Goal: Information Seeking & Learning: Learn about a topic

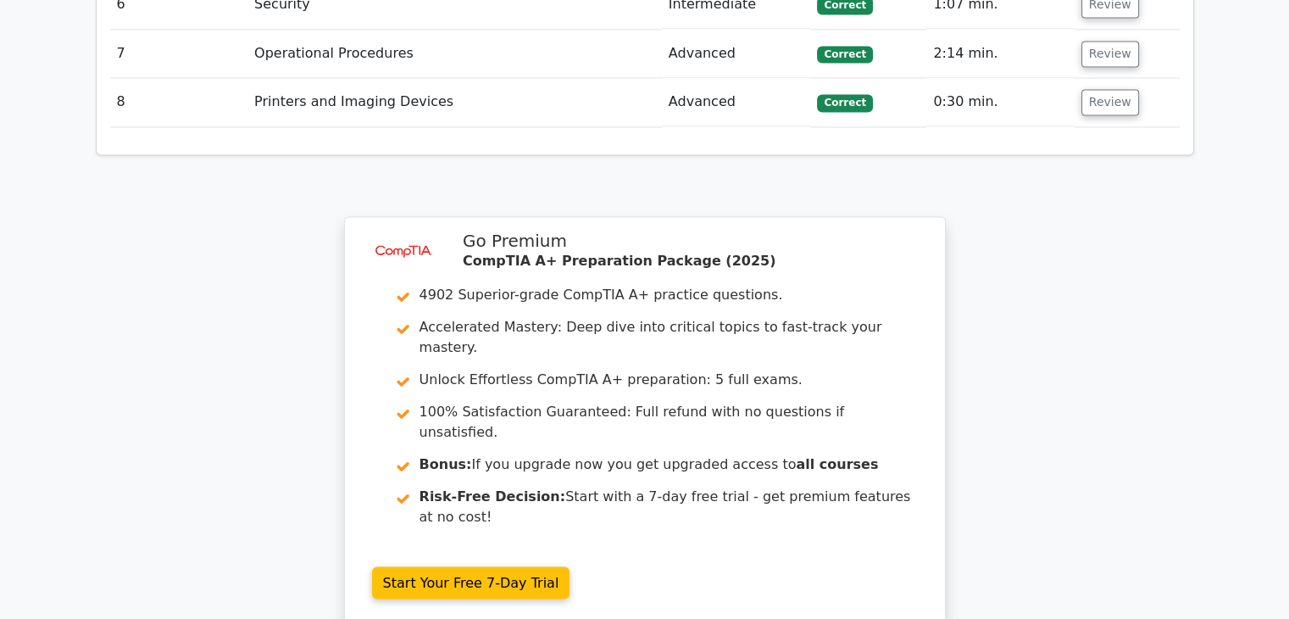
scroll to position [2867, 0]
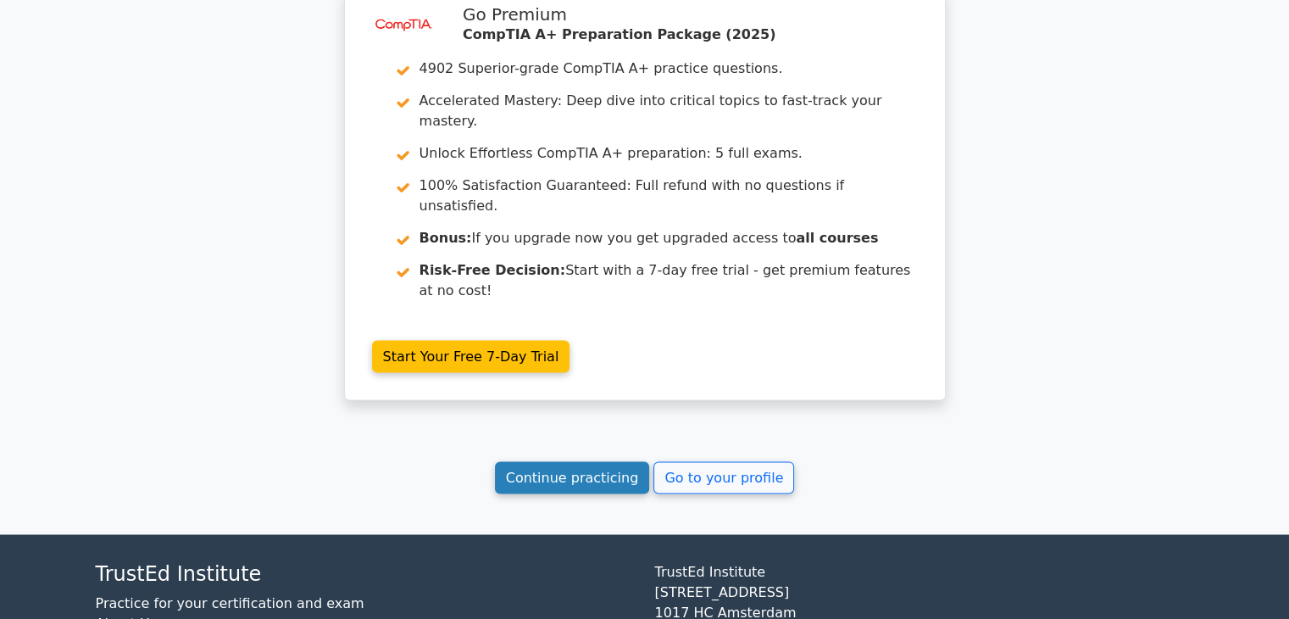
click at [578, 461] on link "Continue practicing" at bounding box center [572, 477] width 155 height 32
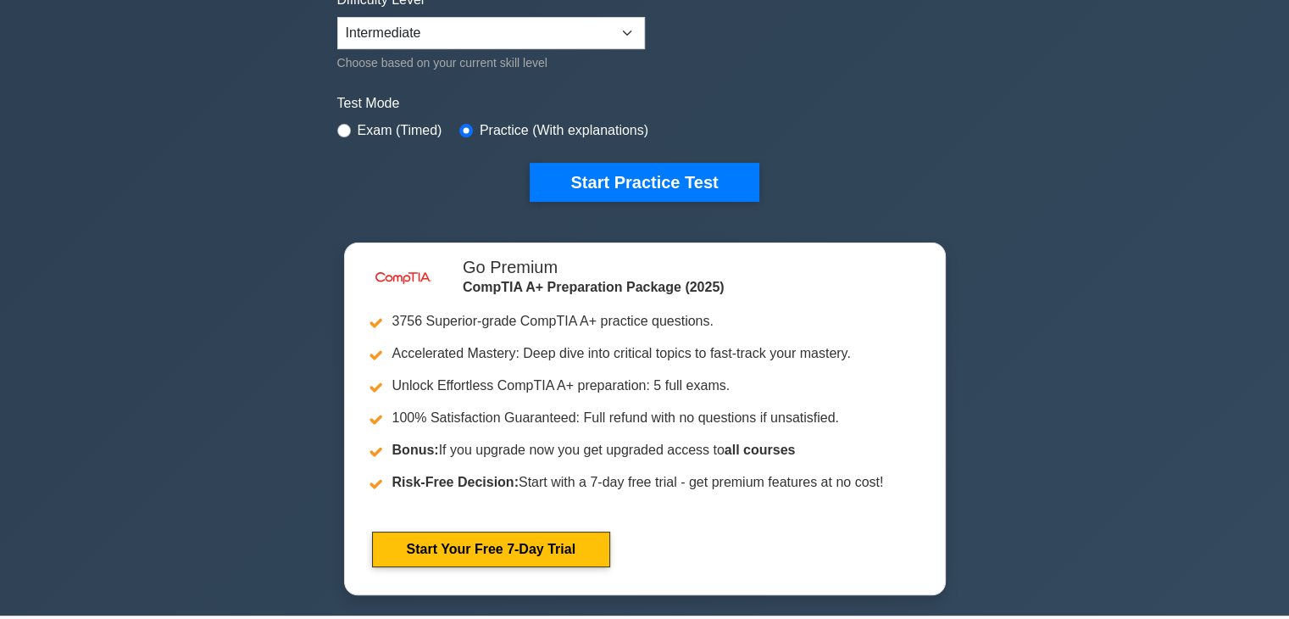
scroll to position [339, 0]
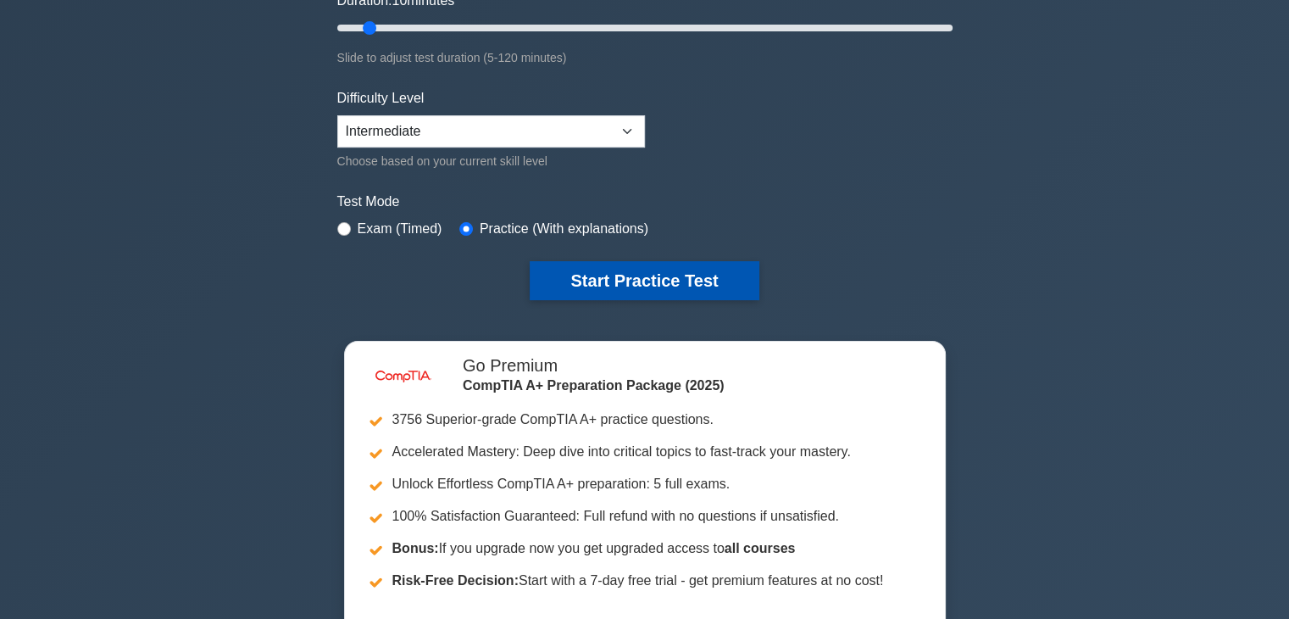
click at [593, 281] on button "Start Practice Test" at bounding box center [644, 280] width 229 height 39
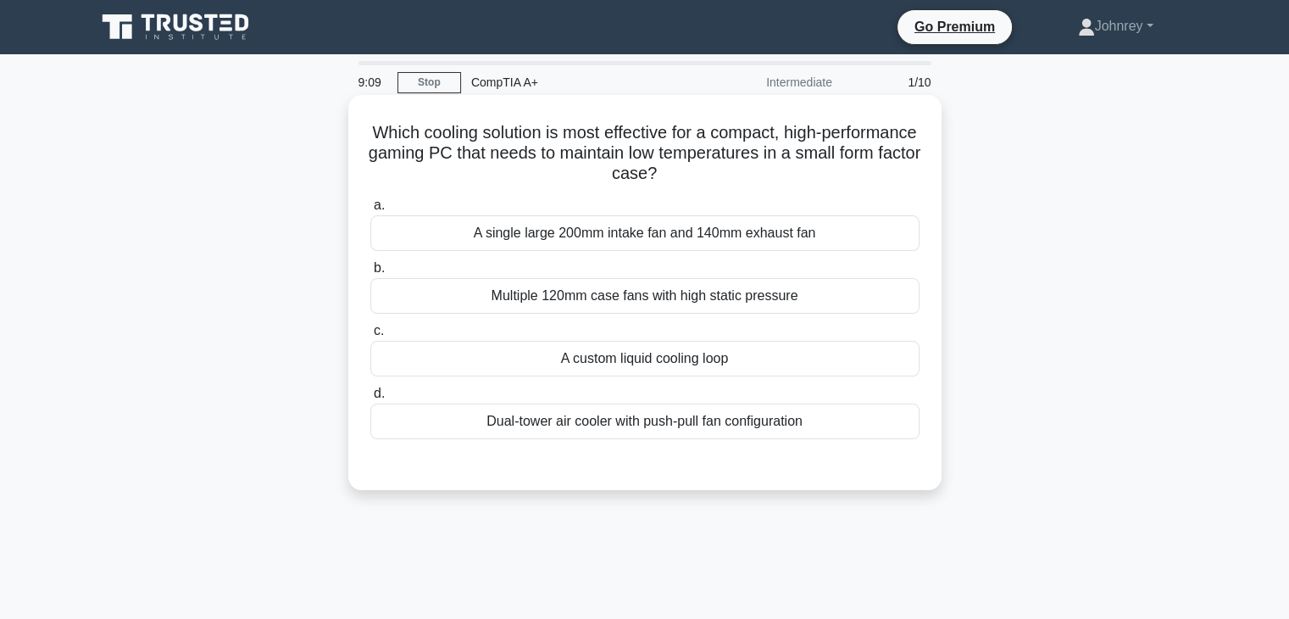
click at [757, 238] on div "A single large 200mm intake fan and 140mm exhaust fan" at bounding box center [644, 233] width 549 height 36
click at [370, 211] on input "a. A single large 200mm intake fan and 140mm exhaust fan" at bounding box center [370, 205] width 0 height 11
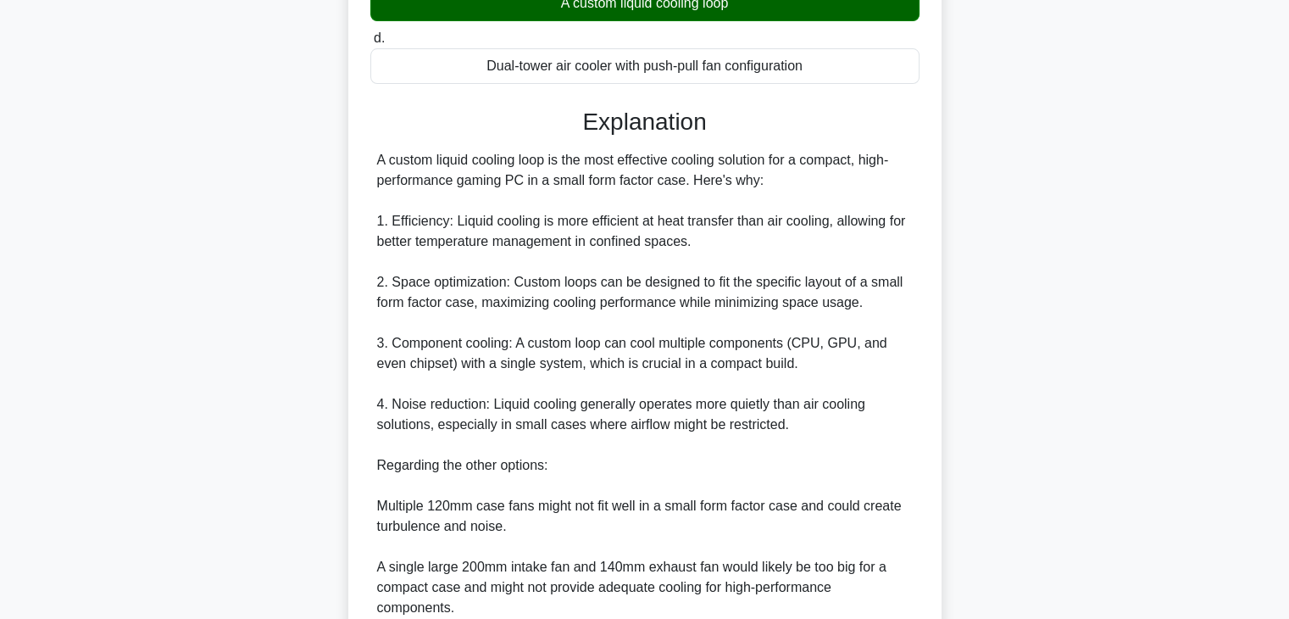
scroll to position [570, 0]
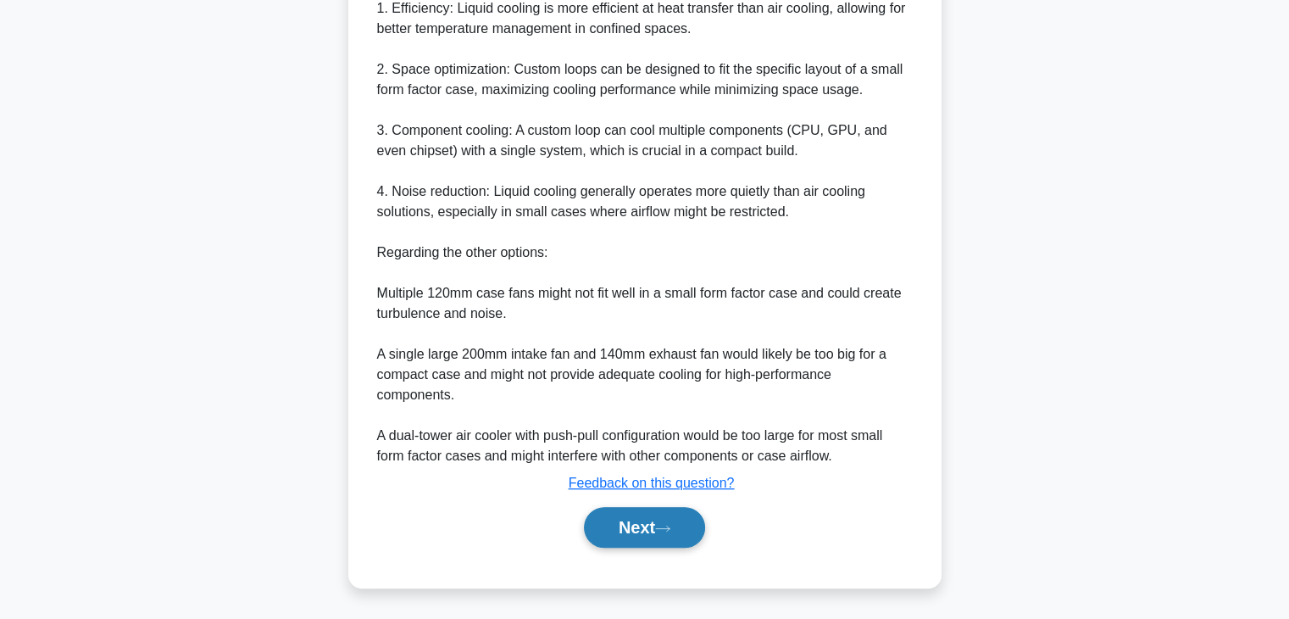
click at [607, 518] on button "Next" at bounding box center [644, 527] width 121 height 41
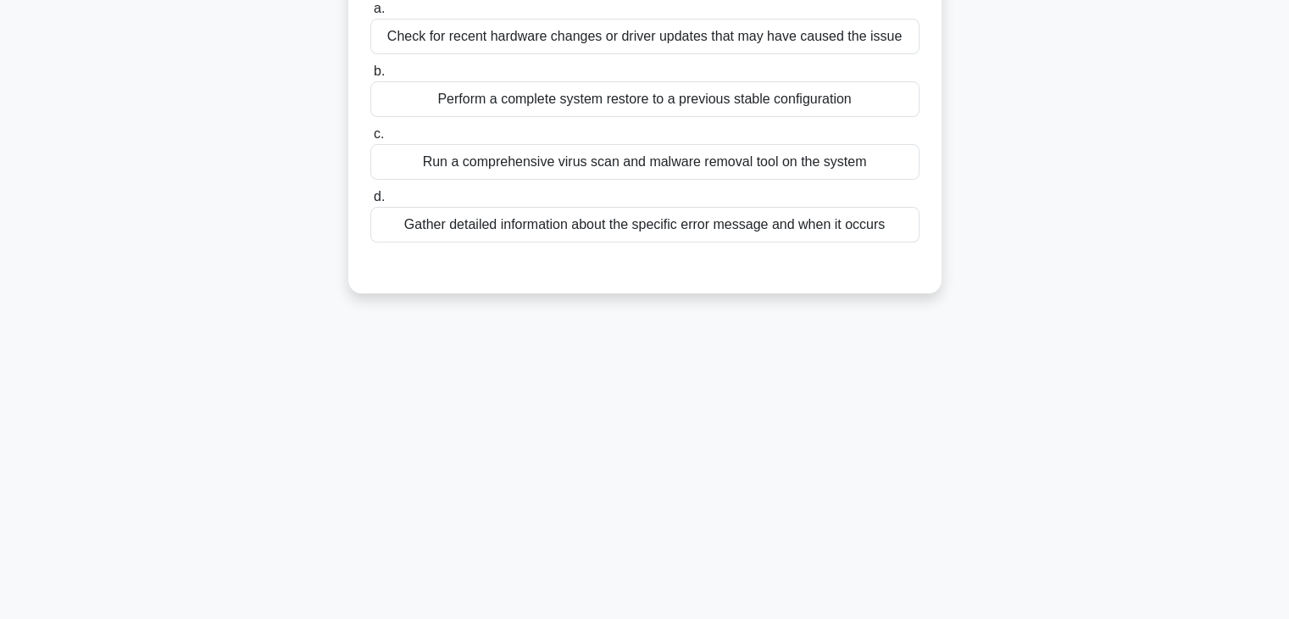
scroll to position [43, 0]
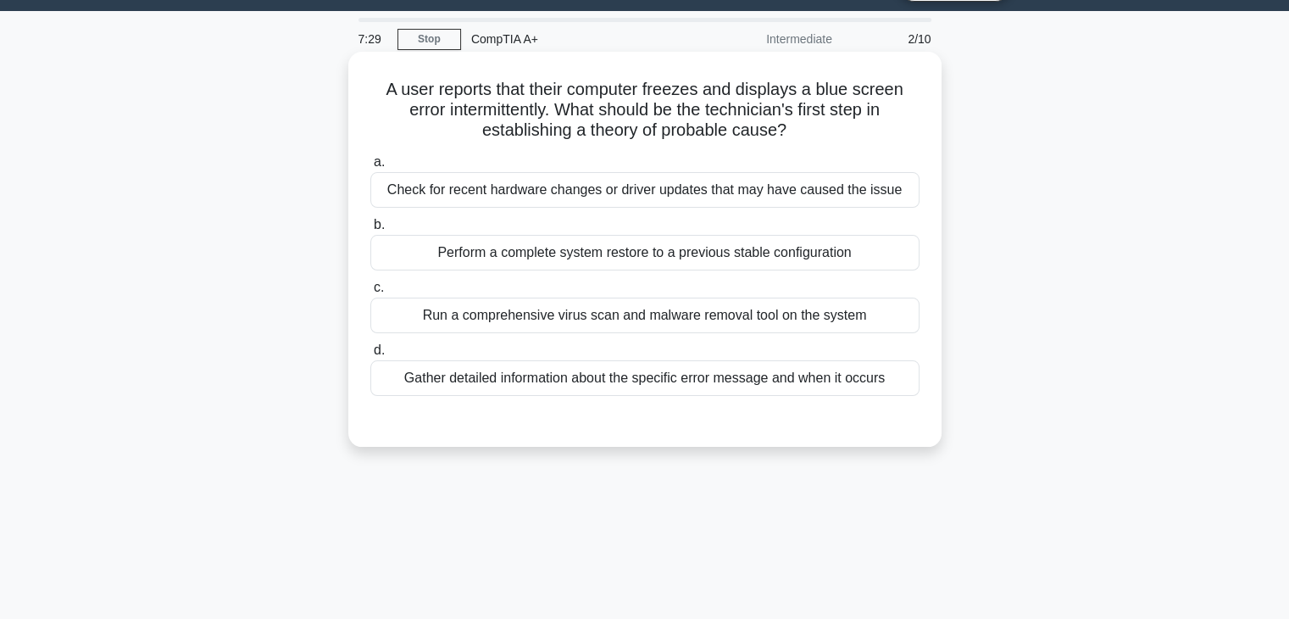
click at [603, 204] on div "Check for recent hardware changes or driver updates that may have caused the is…" at bounding box center [644, 190] width 549 height 36
click at [370, 168] on input "a. Check for recent hardware changes or driver updates that may have caused the…" at bounding box center [370, 162] width 0 height 11
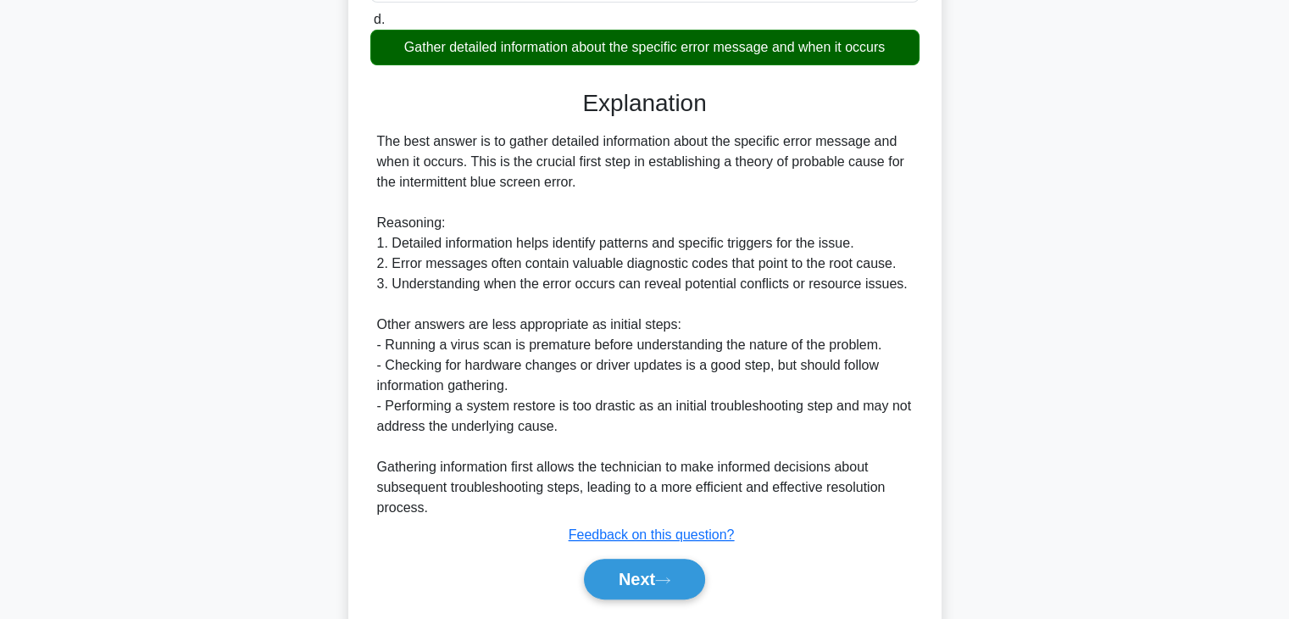
scroll to position [382, 0]
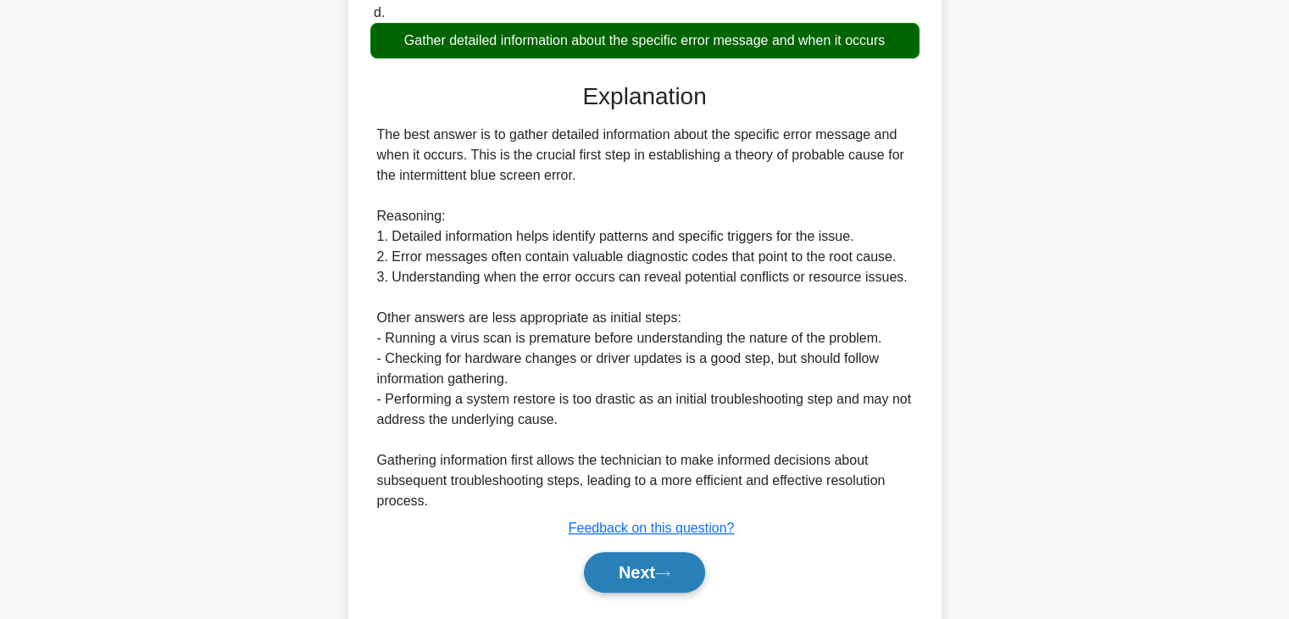
click at [689, 570] on button "Next" at bounding box center [644, 572] width 121 height 41
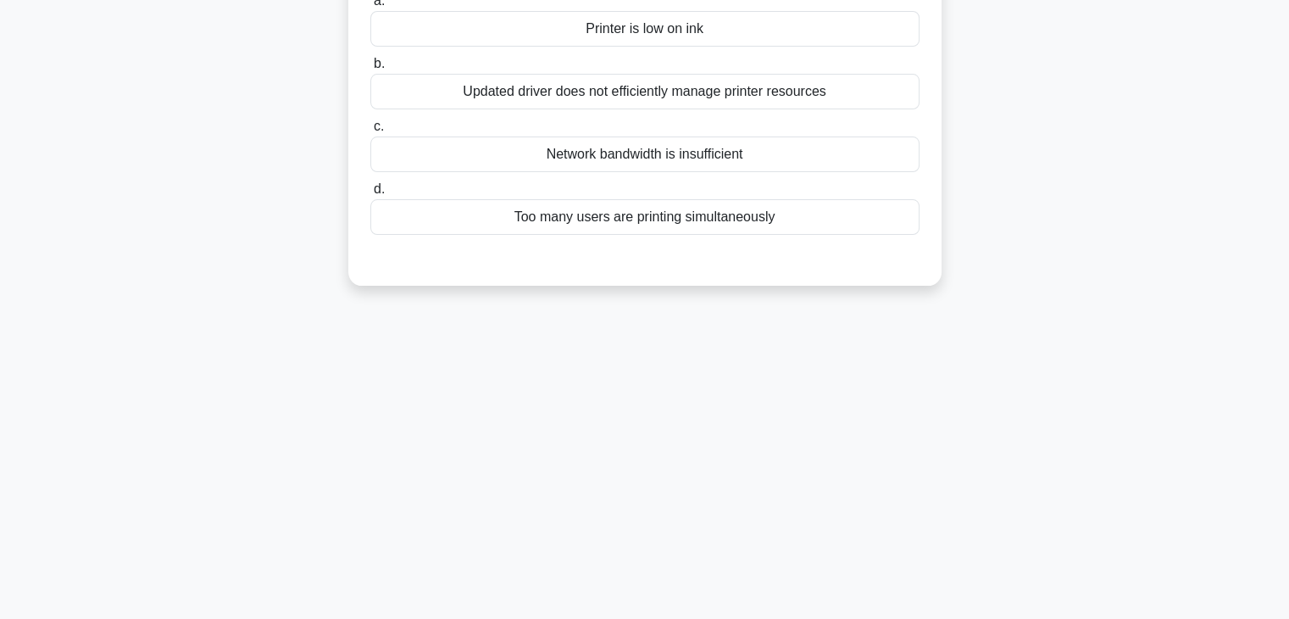
scroll to position [43, 0]
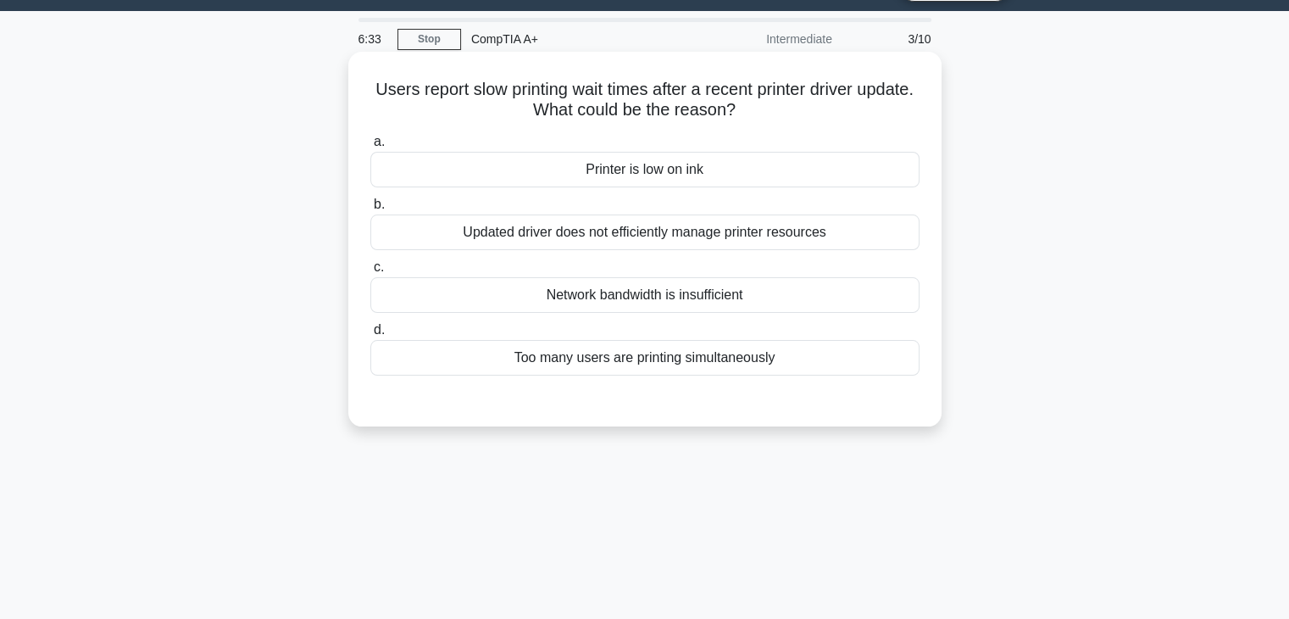
click at [874, 238] on div "Updated driver does not efficiently manage printer resources" at bounding box center [644, 232] width 549 height 36
click at [370, 210] on input "b. Updated driver does not efficiently manage printer resources" at bounding box center [370, 204] width 0 height 11
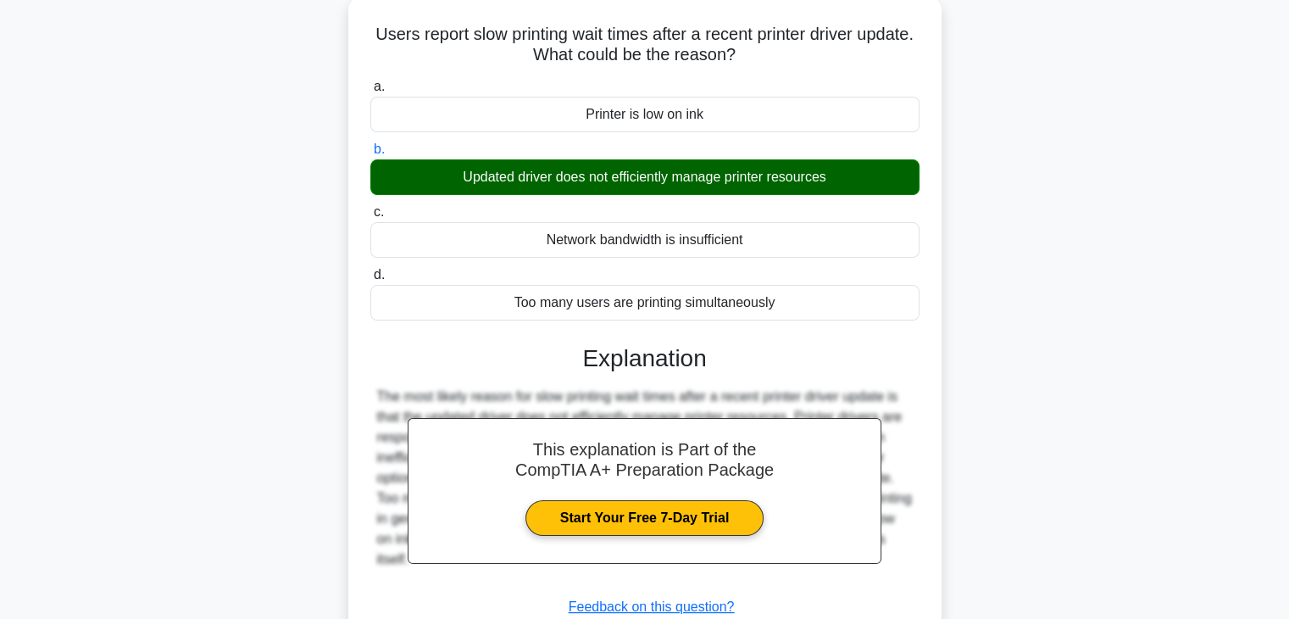
scroll to position [297, 0]
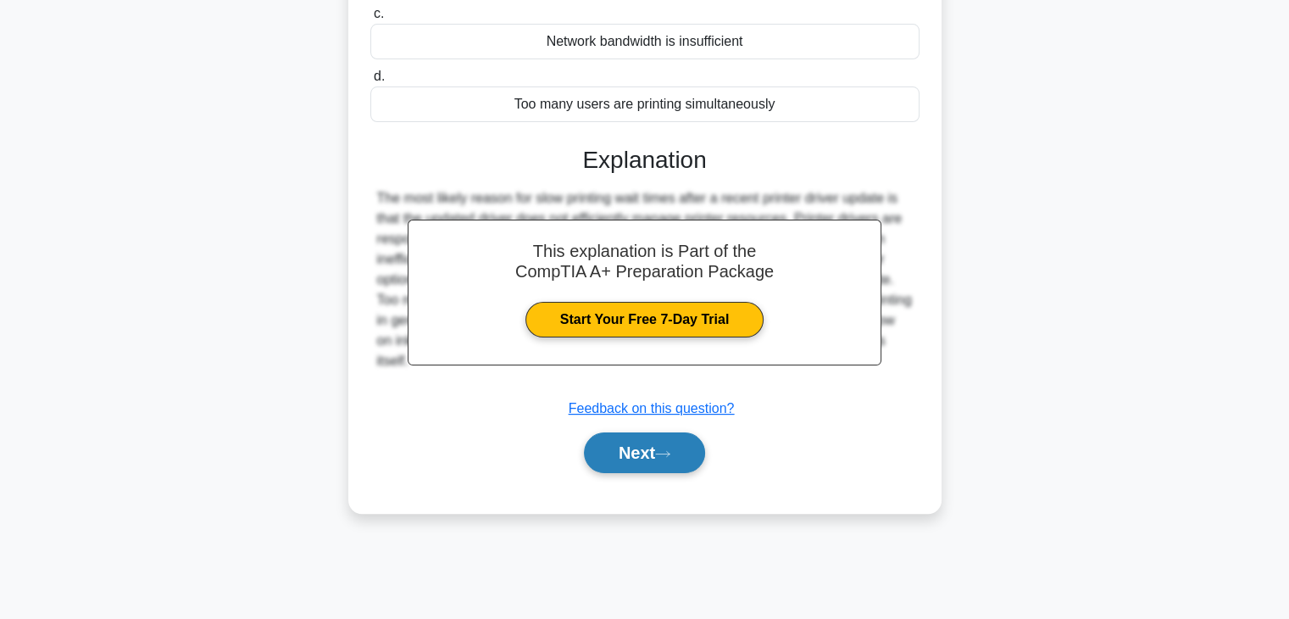
click at [686, 453] on button "Next" at bounding box center [644, 452] width 121 height 41
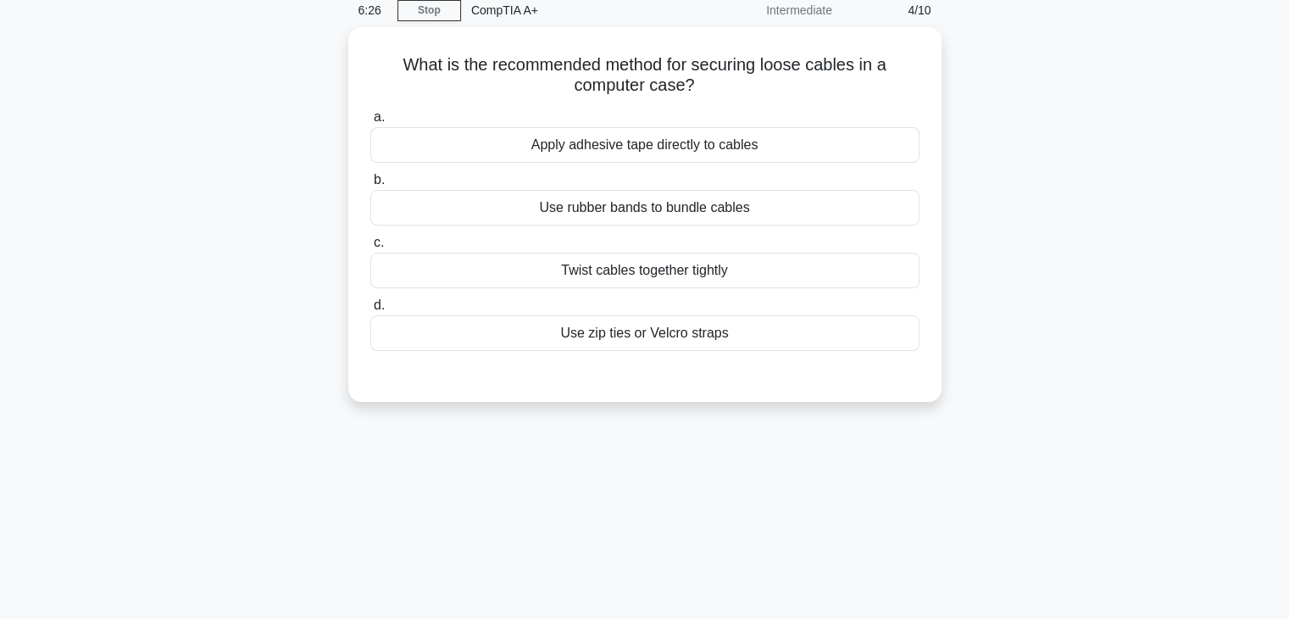
scroll to position [43, 0]
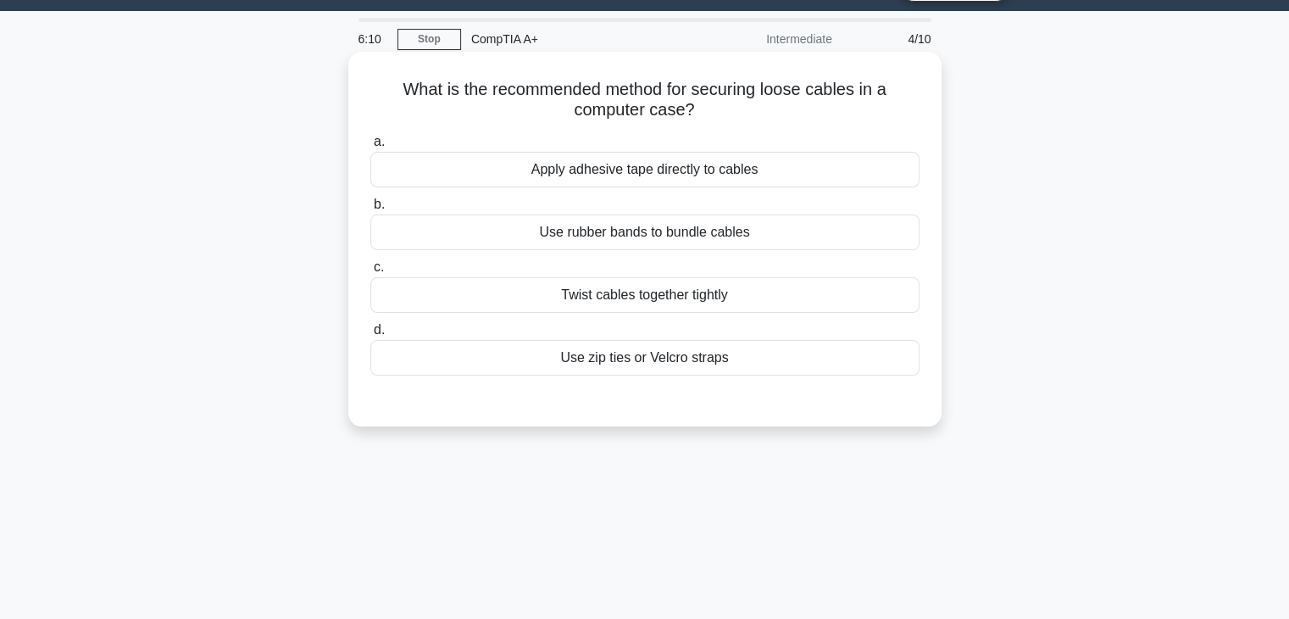
click at [762, 364] on div "Use zip ties or Velcro straps" at bounding box center [644, 358] width 549 height 36
click at [370, 336] on input "d. Use zip ties or Velcro straps" at bounding box center [370, 330] width 0 height 11
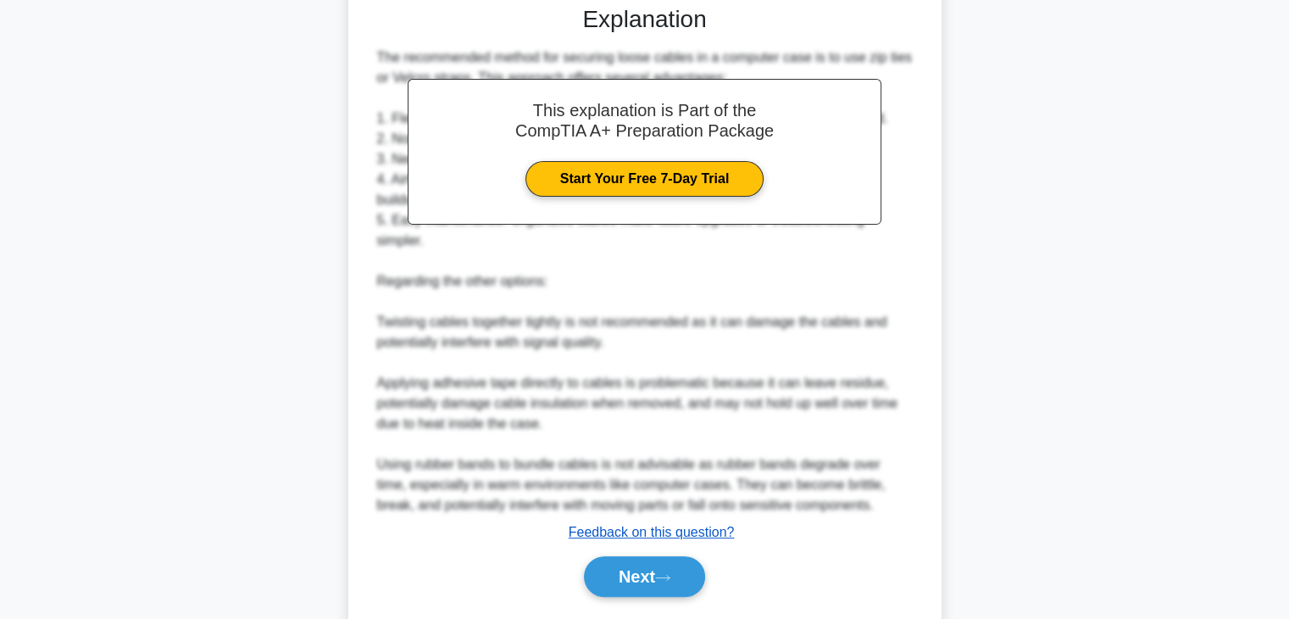
scroll to position [466, 0]
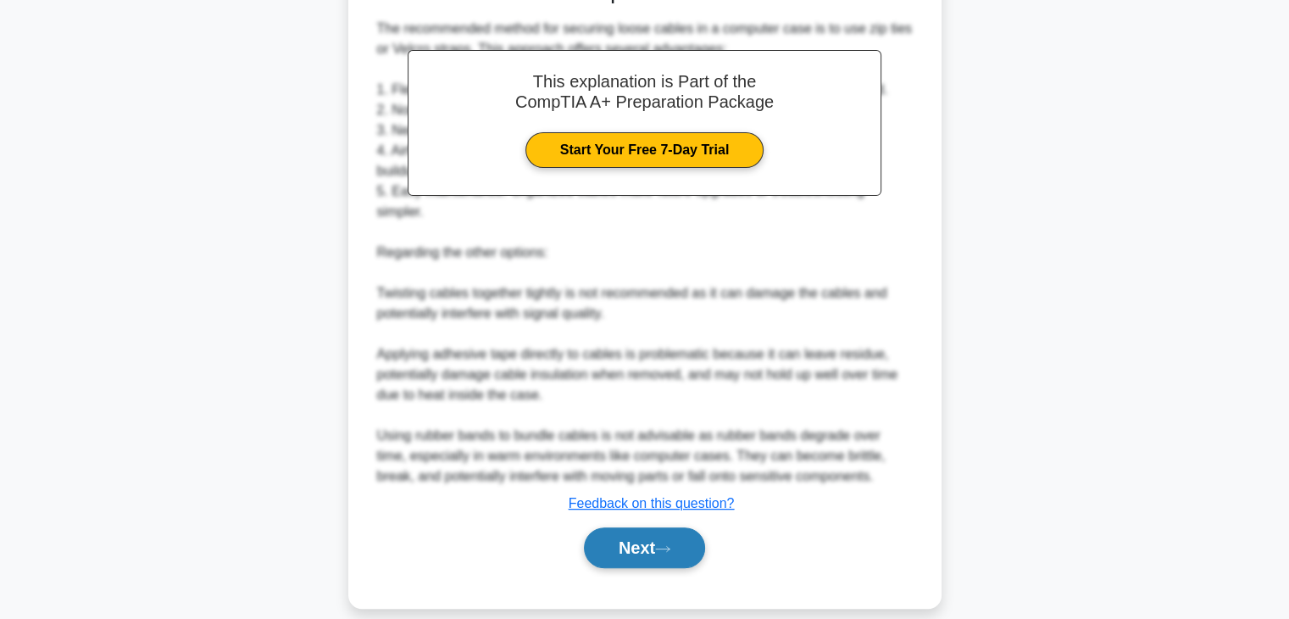
click at [625, 527] on button "Next" at bounding box center [644, 547] width 121 height 41
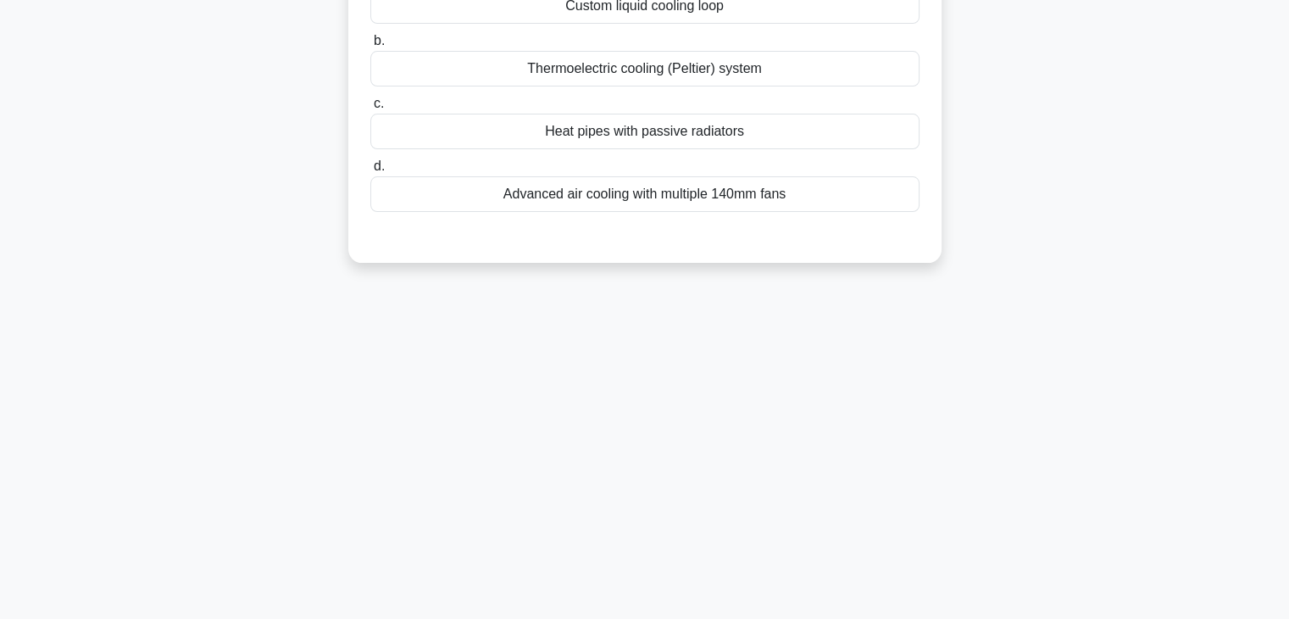
scroll to position [128, 0]
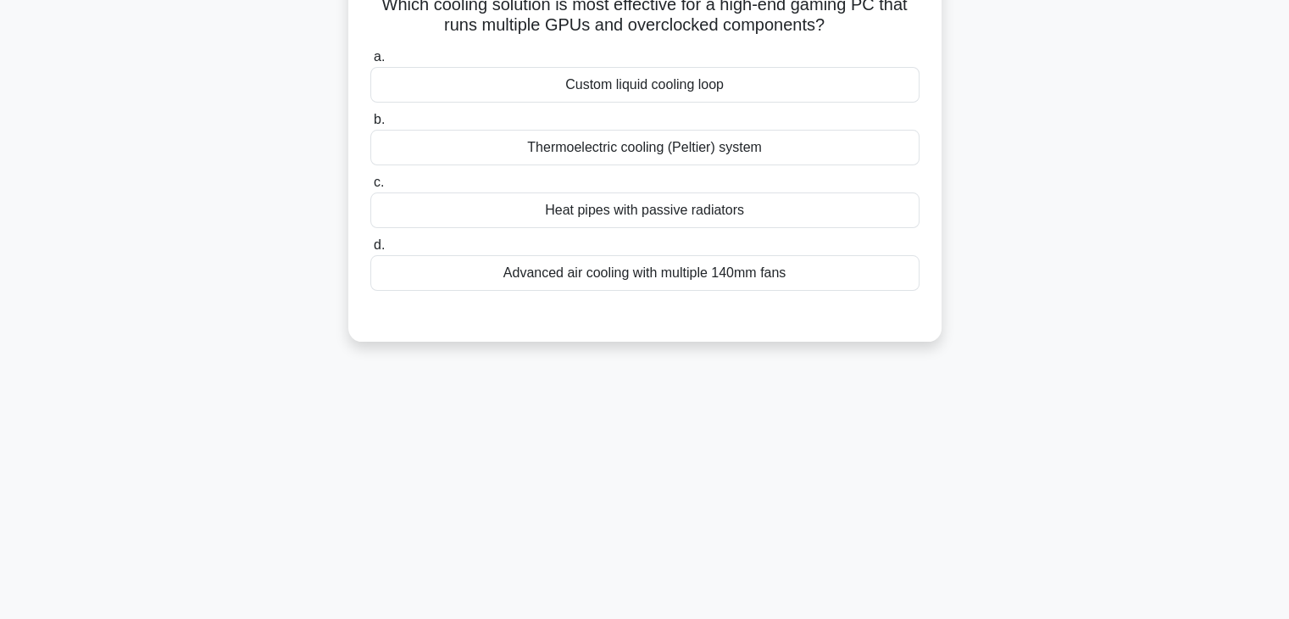
click at [814, 282] on div "Advanced air cooling with multiple 140mm fans" at bounding box center [644, 273] width 549 height 36
click at [370, 251] on input "d. Advanced air cooling with multiple 140mm fans" at bounding box center [370, 245] width 0 height 11
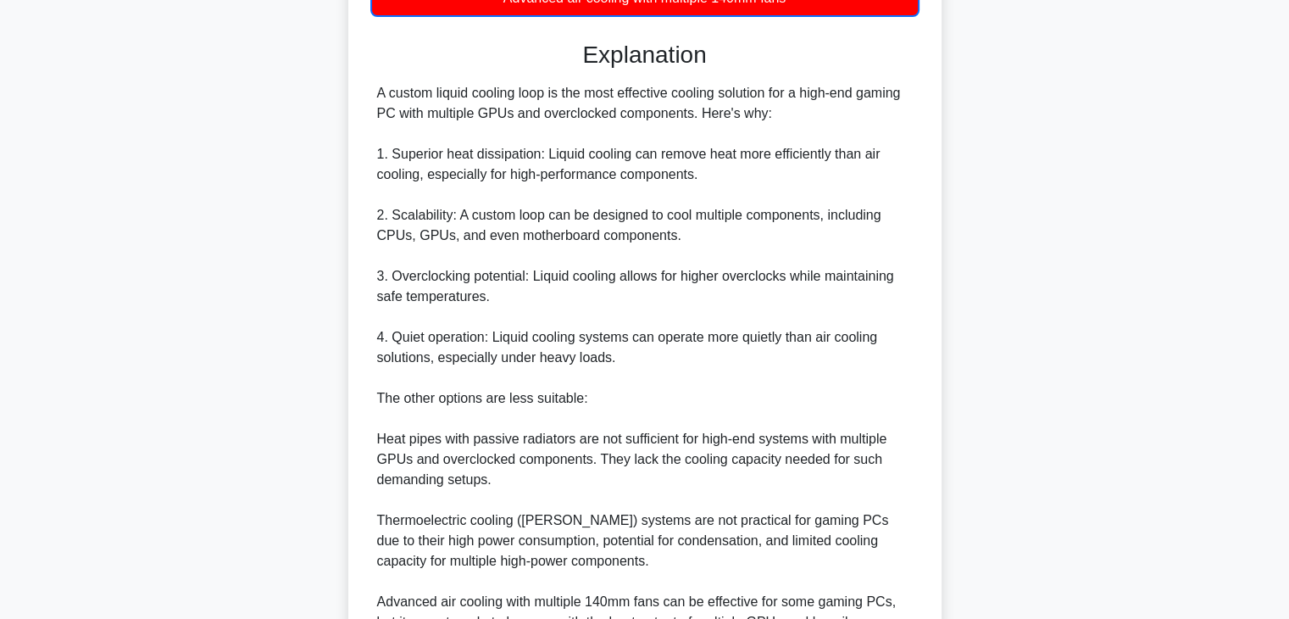
scroll to position [610, 0]
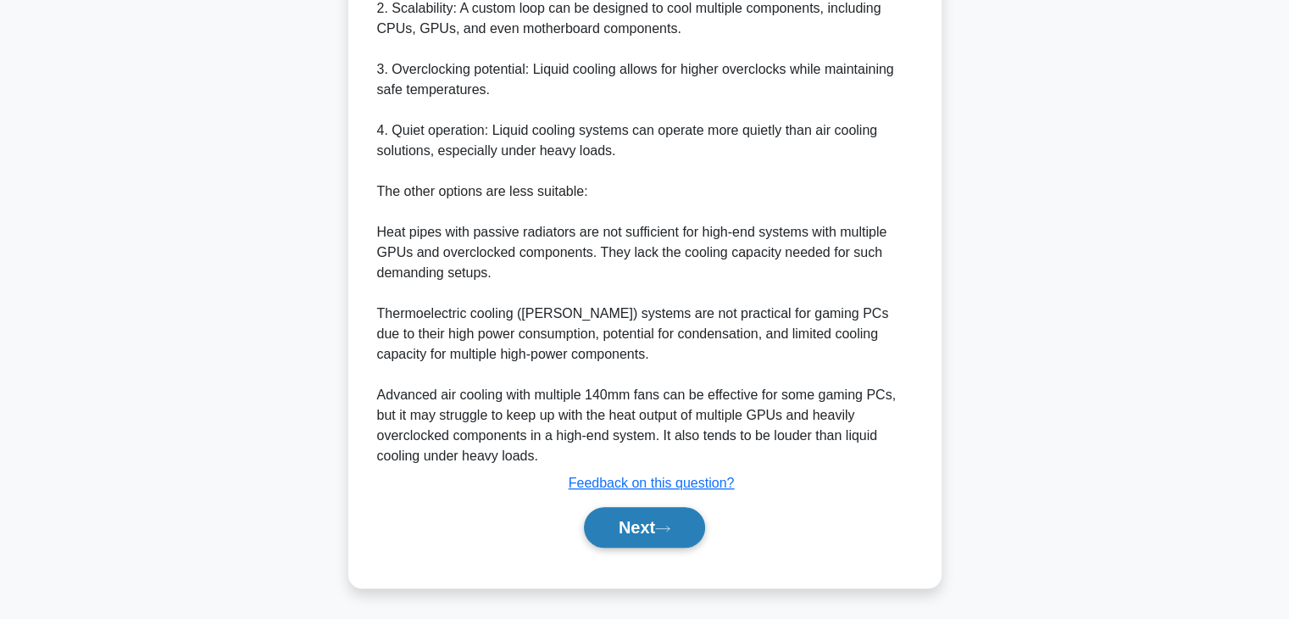
click at [652, 528] on button "Next" at bounding box center [644, 527] width 121 height 41
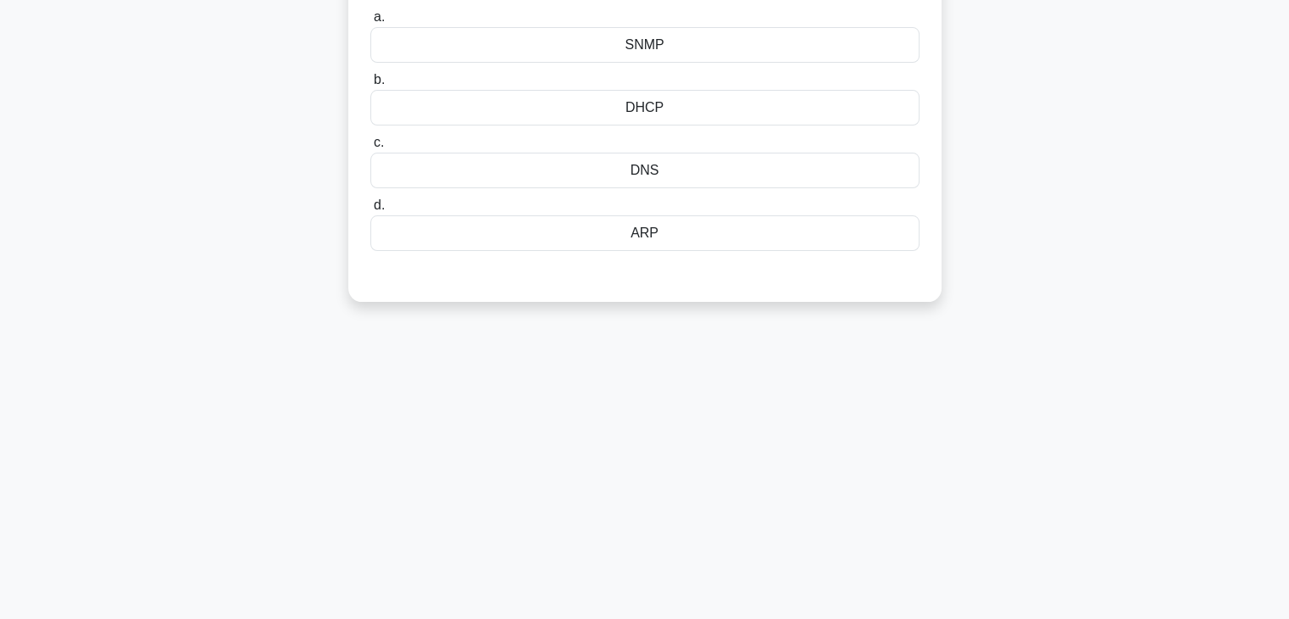
scroll to position [0, 0]
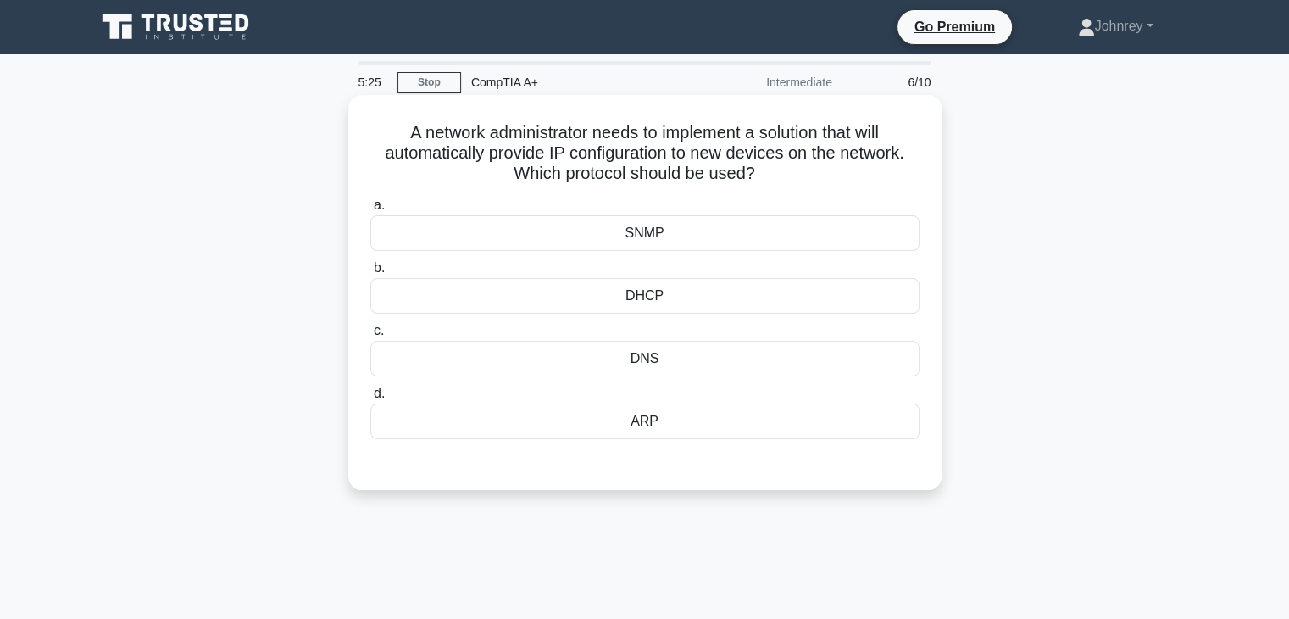
click at [730, 296] on div "DHCP" at bounding box center [644, 296] width 549 height 36
click at [370, 274] on input "b. DHCP" at bounding box center [370, 268] width 0 height 11
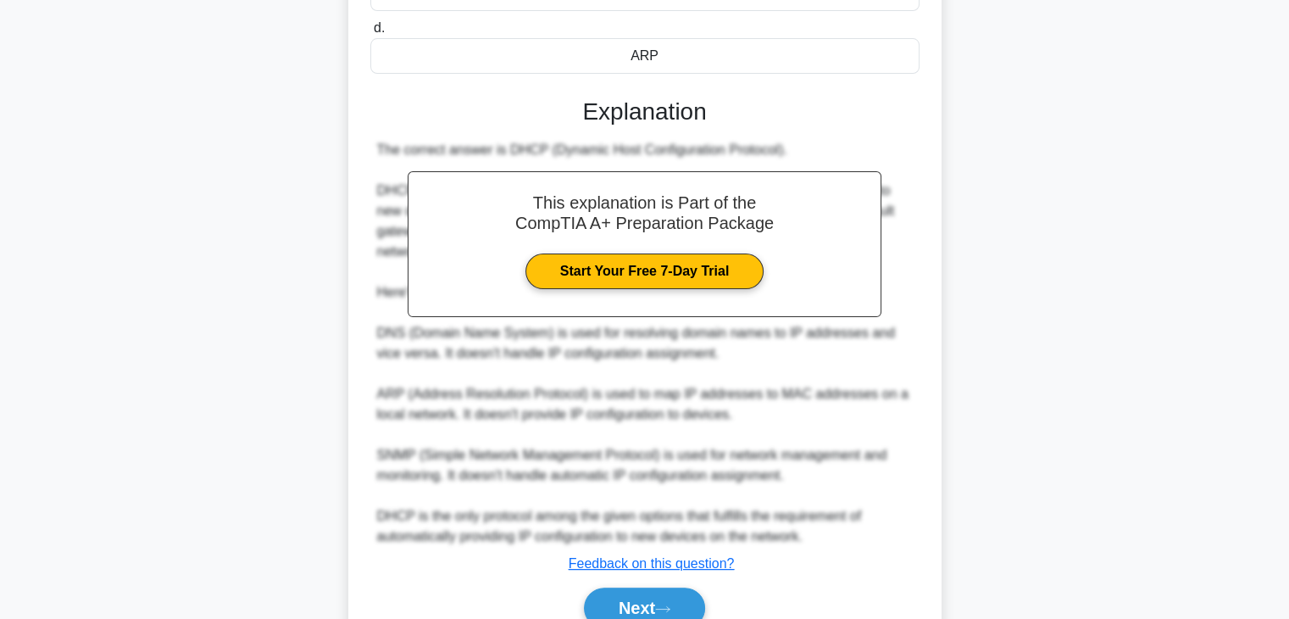
scroll to position [446, 0]
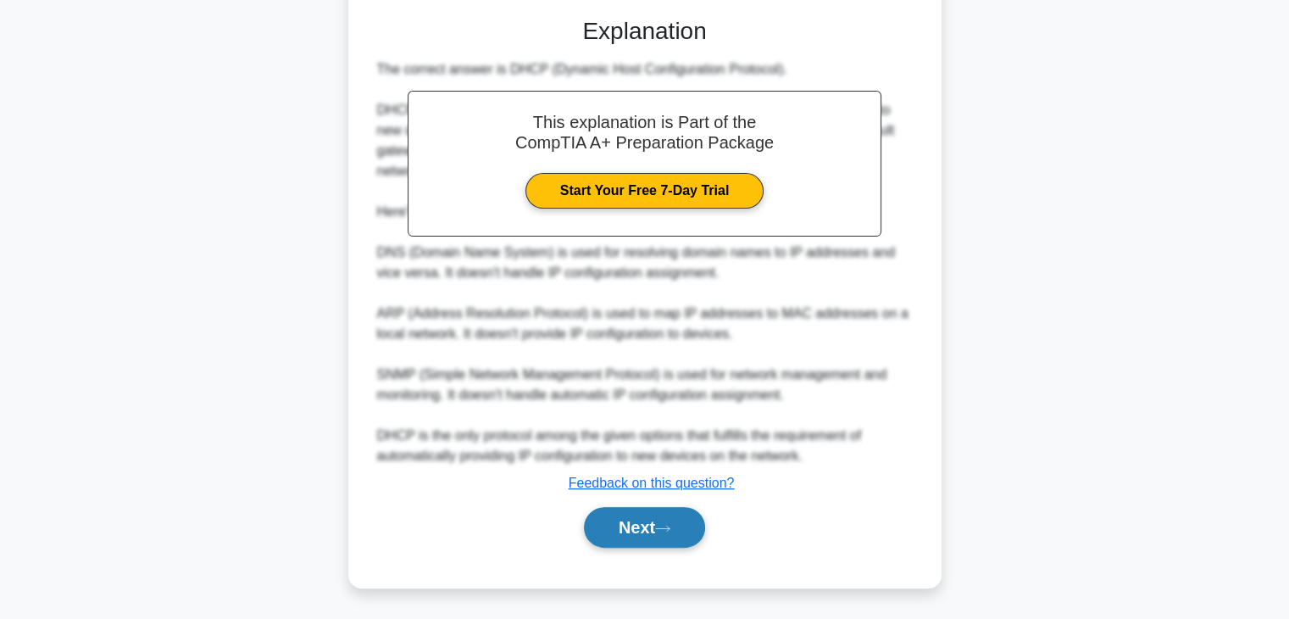
click at [658, 513] on button "Next" at bounding box center [644, 527] width 121 height 41
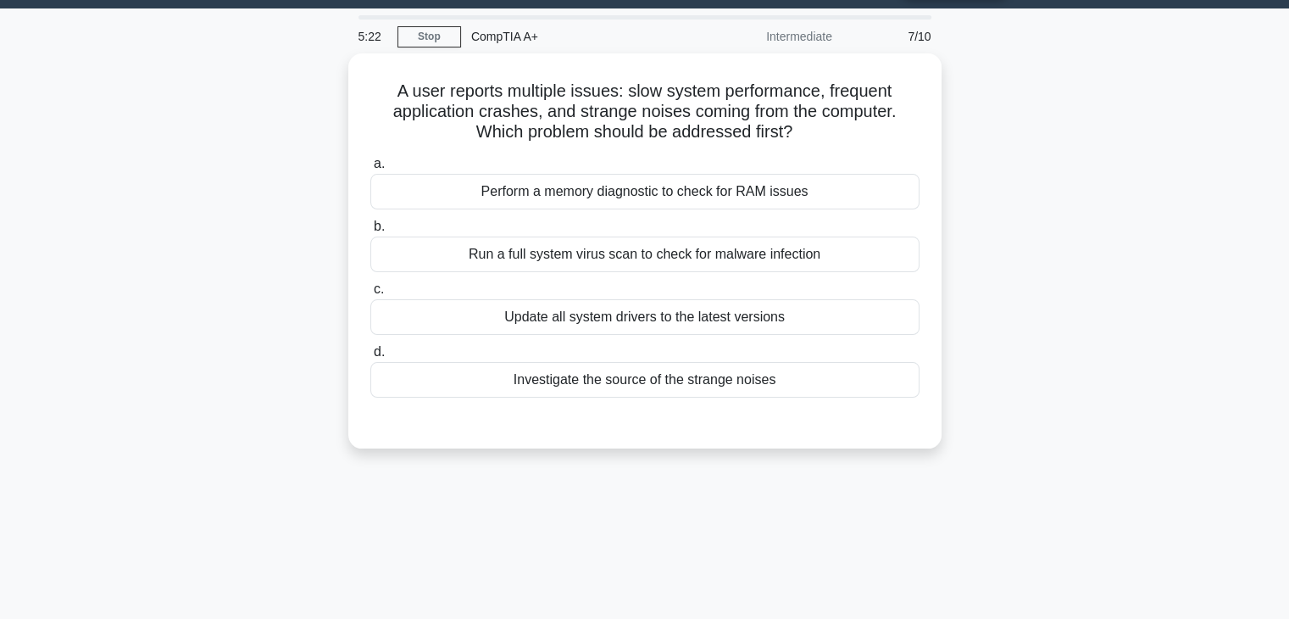
scroll to position [43, 0]
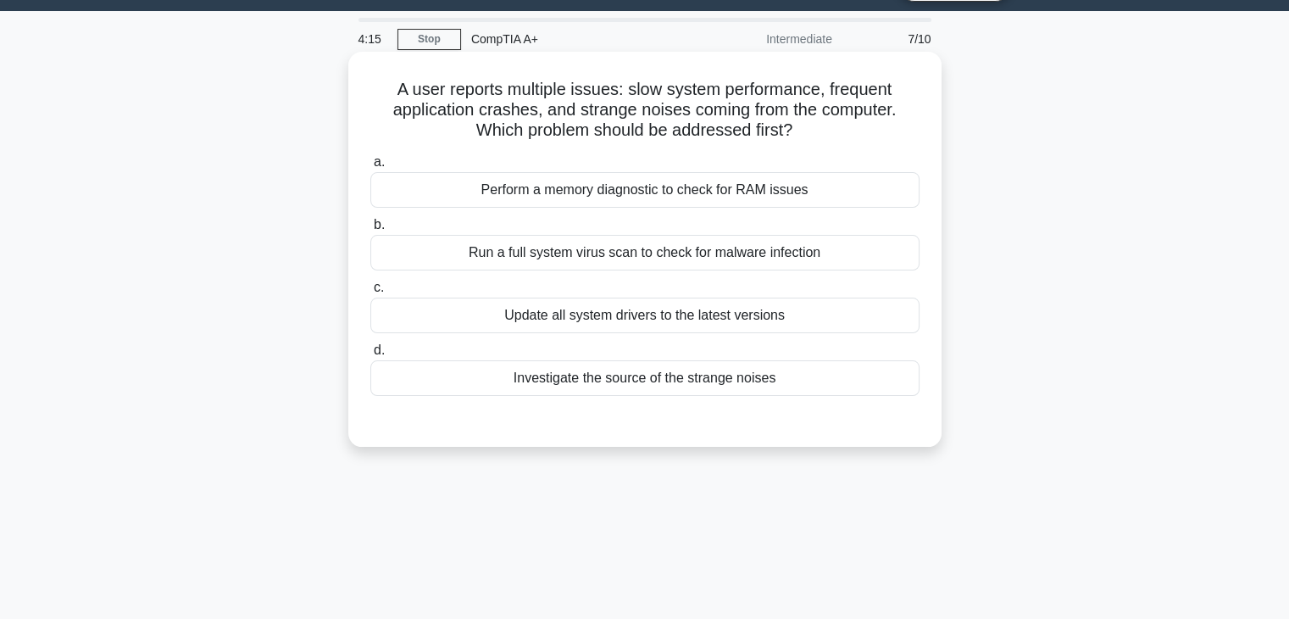
click at [816, 382] on div "Investigate the source of the strange noises" at bounding box center [644, 378] width 549 height 36
click at [370, 356] on input "d. Investigate the source of the strange noises" at bounding box center [370, 350] width 0 height 11
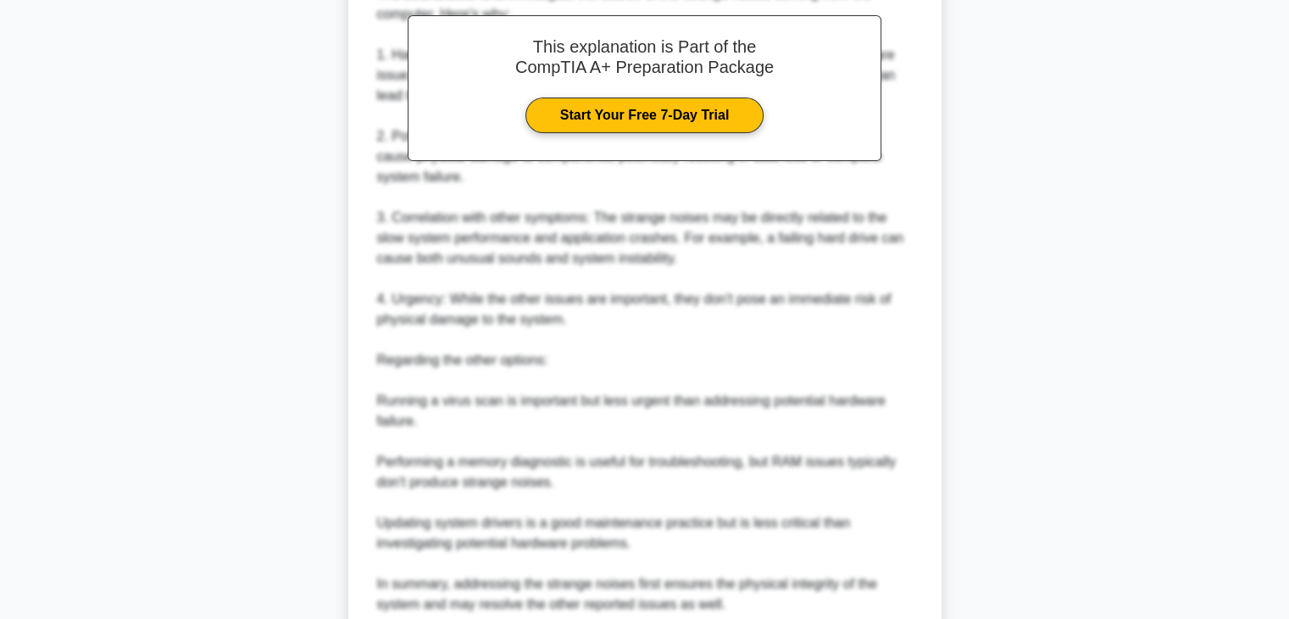
scroll to position [670, 0]
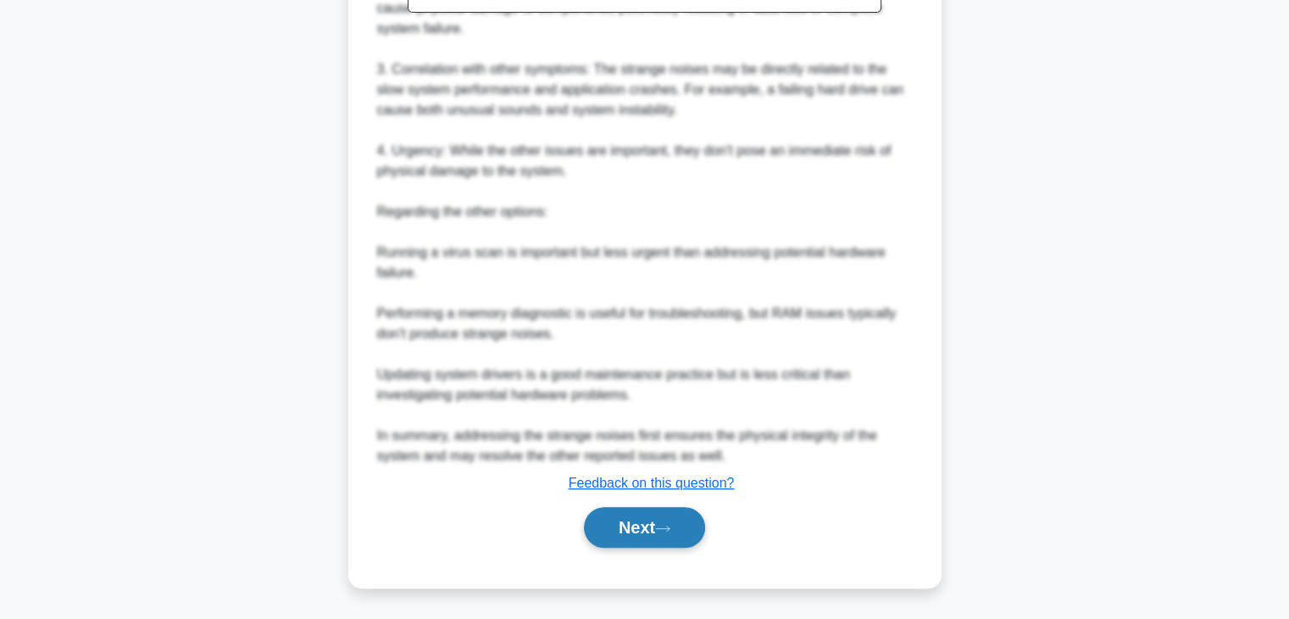
click at [679, 522] on button "Next" at bounding box center [644, 527] width 121 height 41
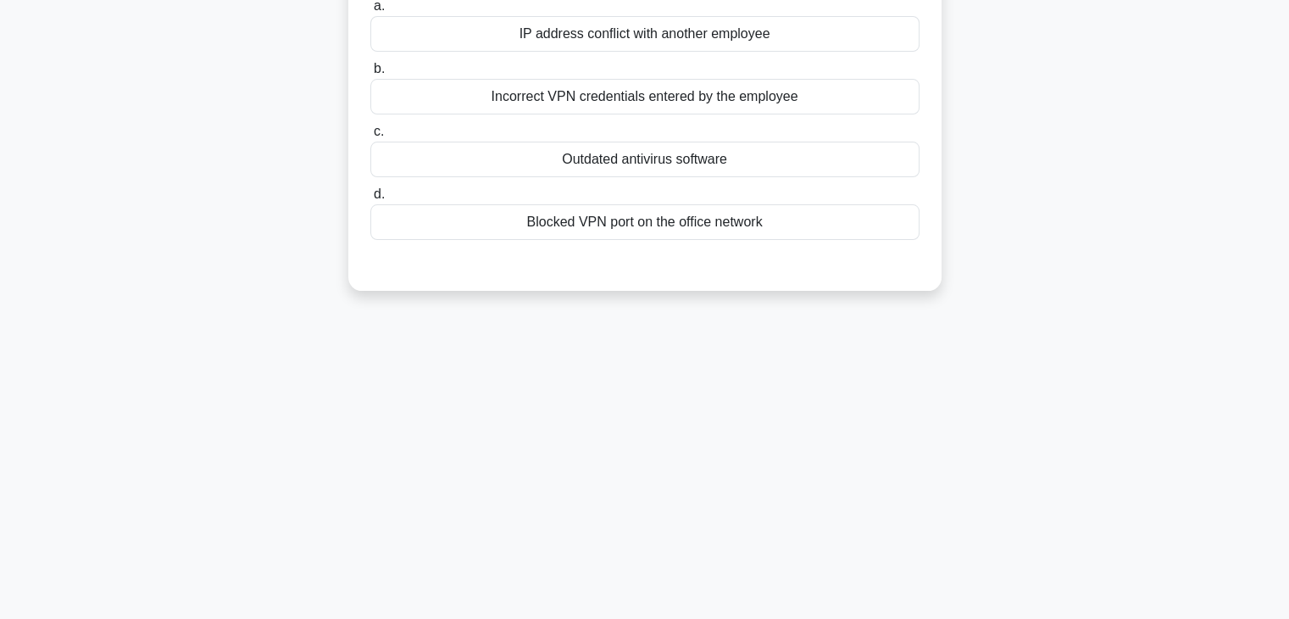
scroll to position [43, 0]
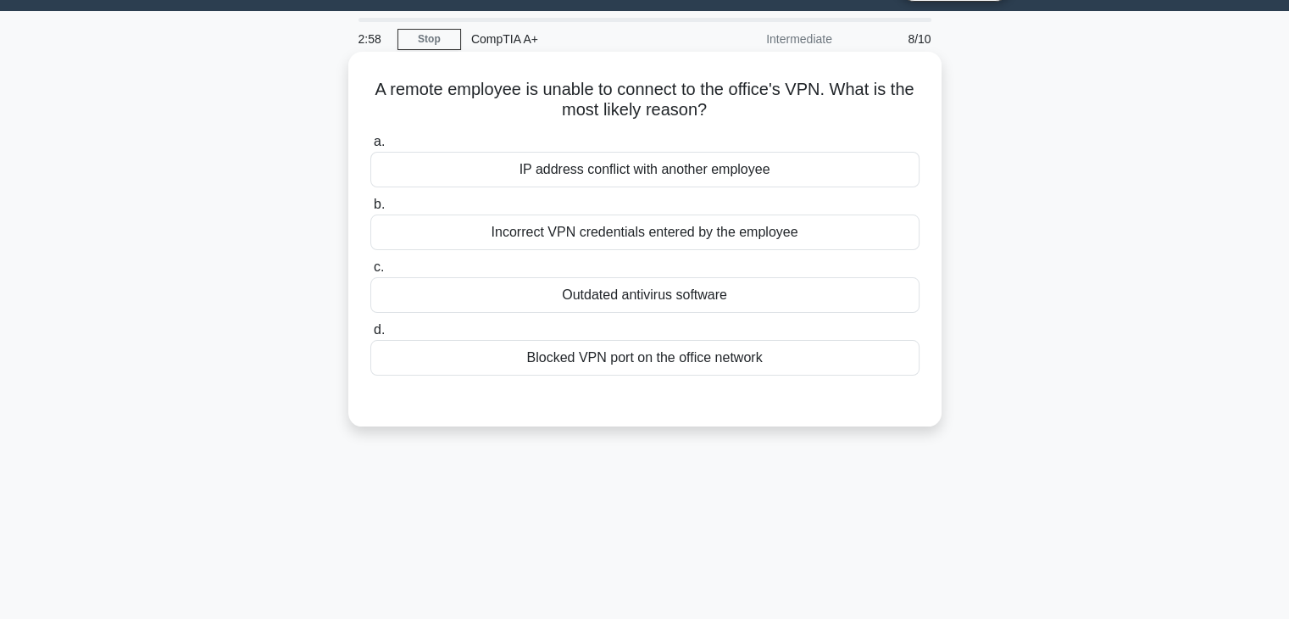
click at [783, 358] on div "Blocked VPN port on the office network" at bounding box center [644, 358] width 549 height 36
click at [370, 336] on input "d. Blocked VPN port on the office network" at bounding box center [370, 330] width 0 height 11
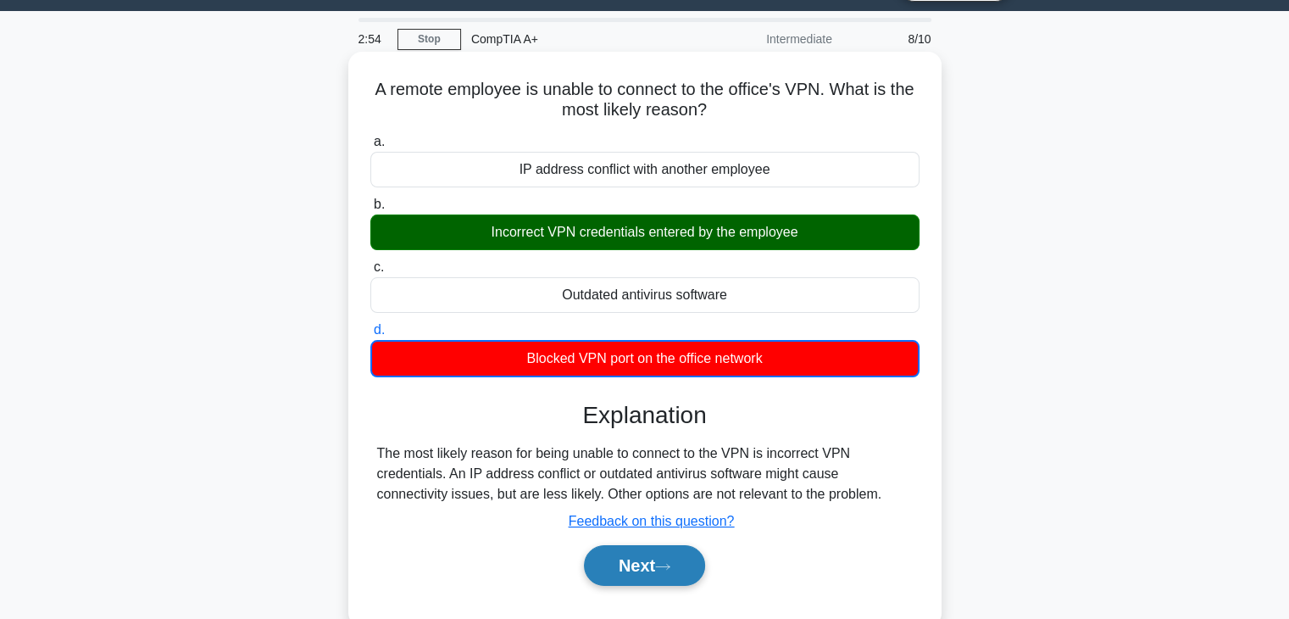
click at [620, 554] on button "Next" at bounding box center [644, 565] width 121 height 41
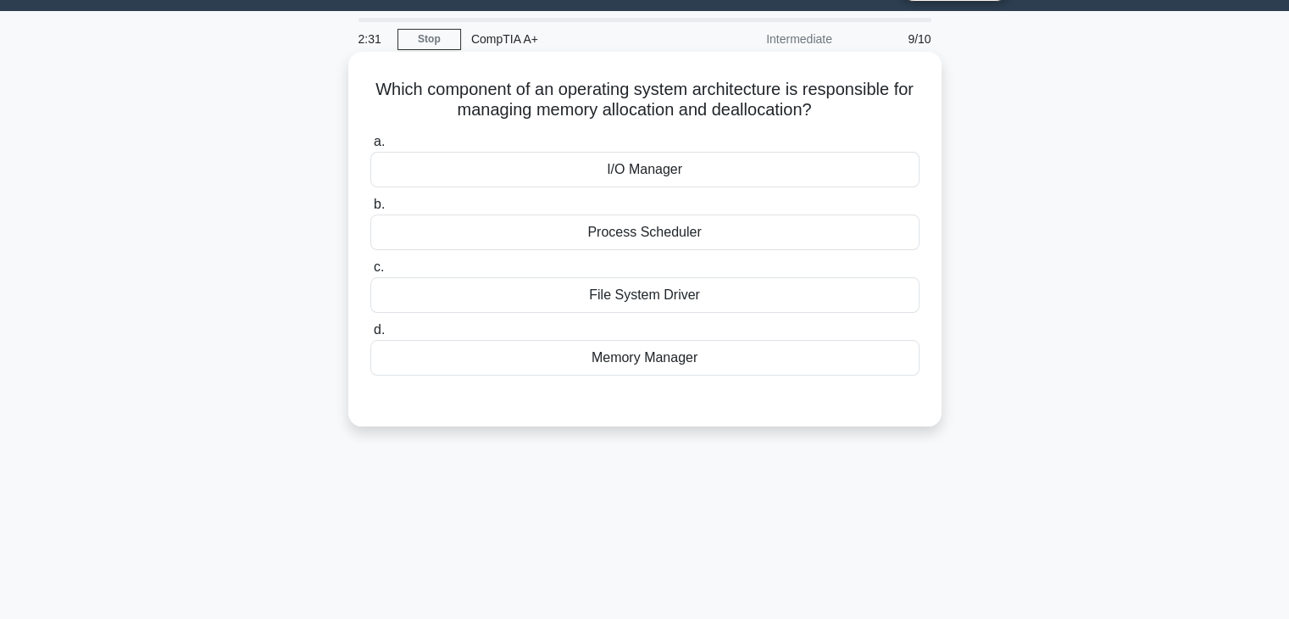
click at [741, 357] on div "Memory Manager" at bounding box center [644, 358] width 549 height 36
click at [370, 336] on input "d. Memory Manager" at bounding box center [370, 330] width 0 height 11
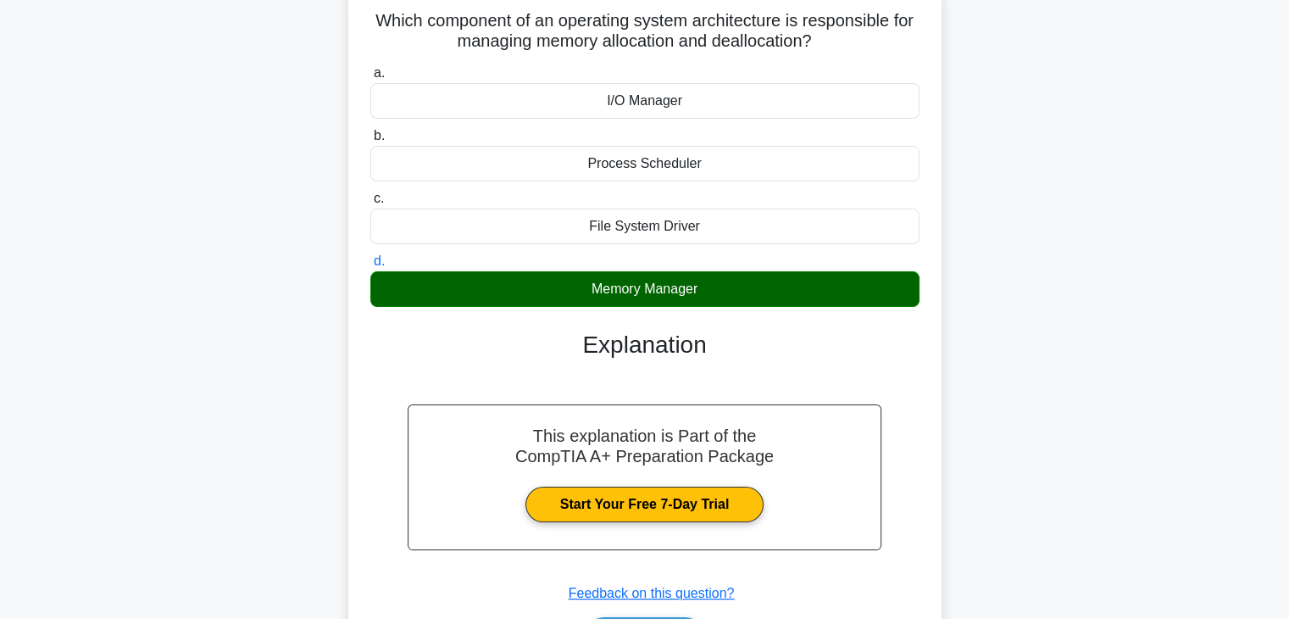
scroll to position [213, 0]
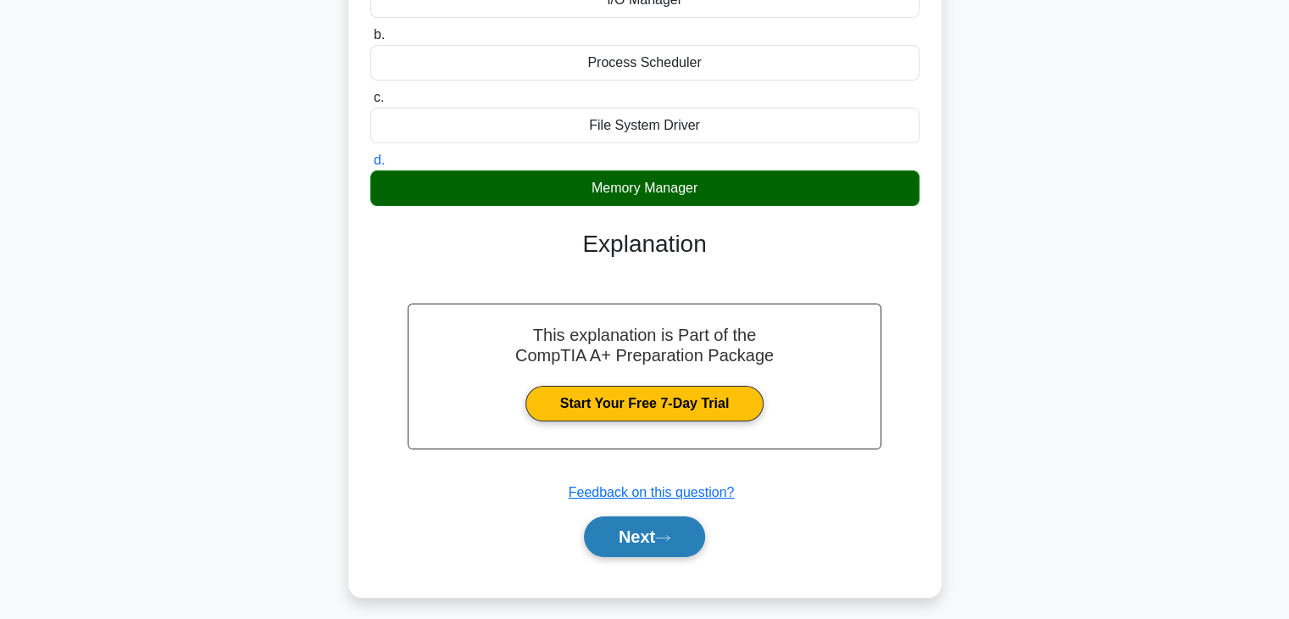
click at [654, 533] on button "Next" at bounding box center [644, 536] width 121 height 41
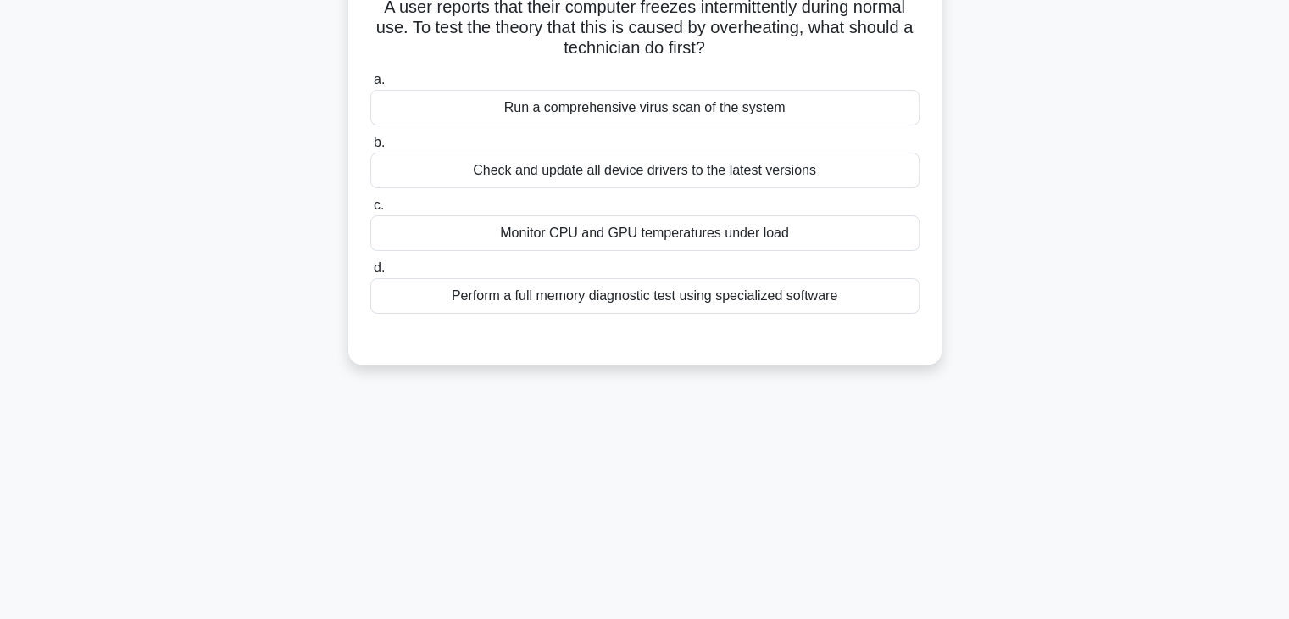
scroll to position [43, 0]
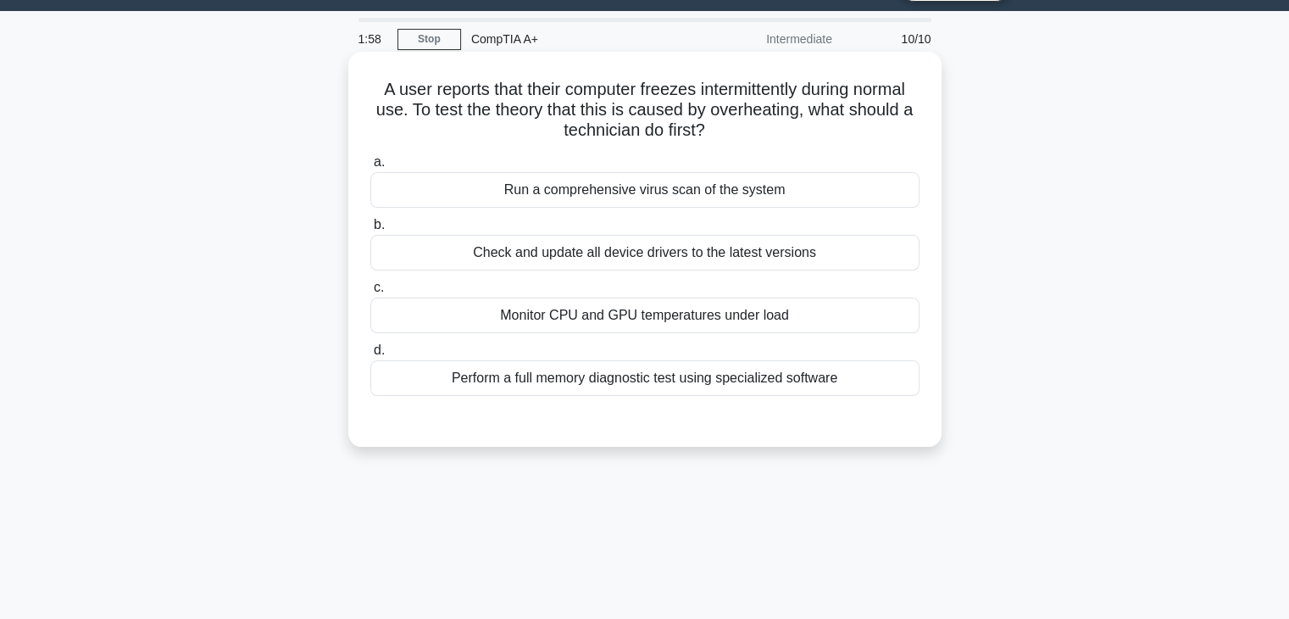
click at [801, 309] on div "Monitor CPU and GPU temperatures under load" at bounding box center [644, 315] width 549 height 36
click at [370, 293] on input "c. Monitor CPU and GPU temperatures under load" at bounding box center [370, 287] width 0 height 11
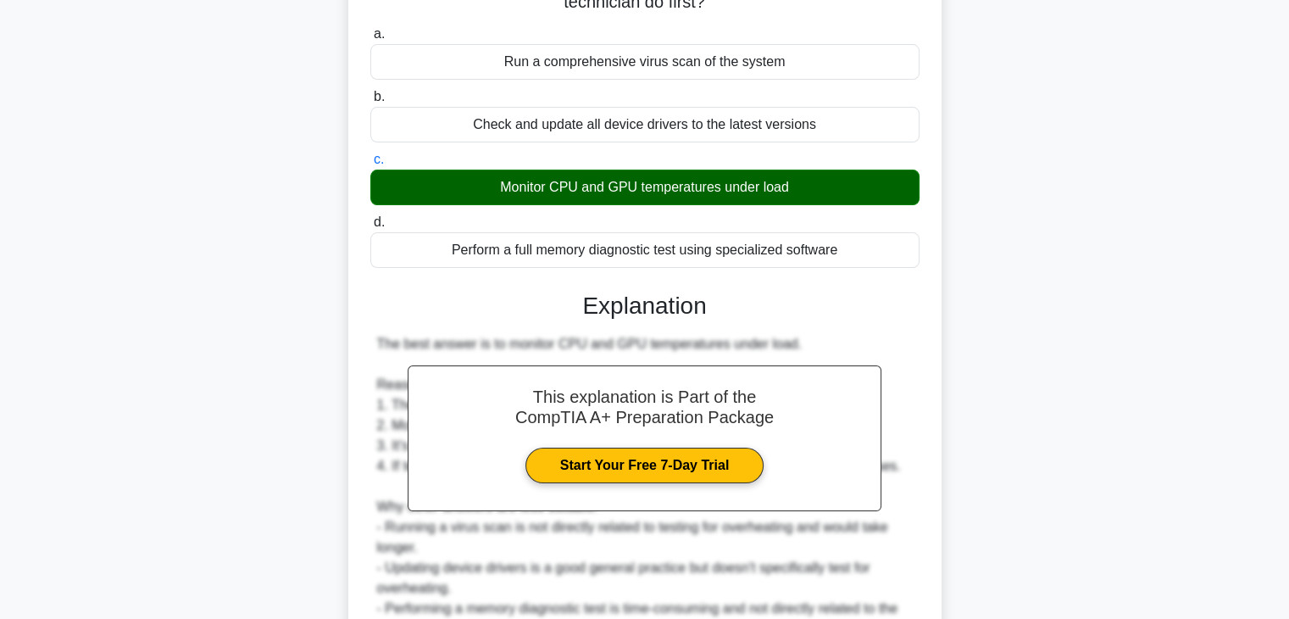
scroll to position [425, 0]
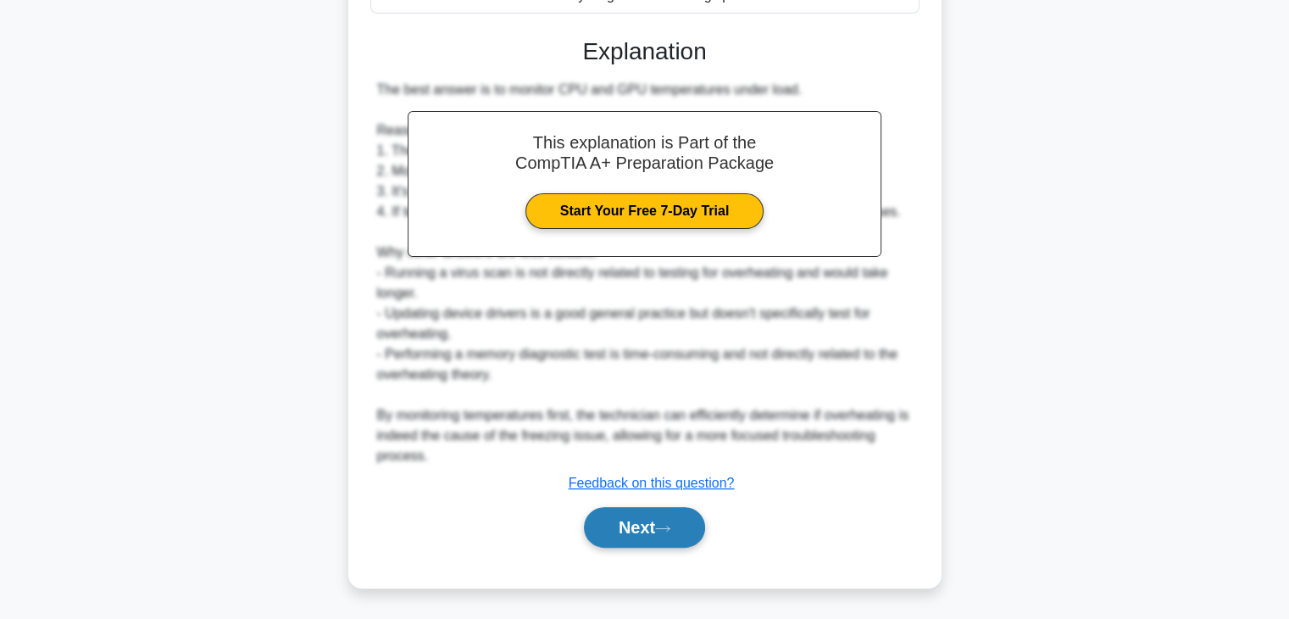
click at [651, 530] on button "Next" at bounding box center [644, 527] width 121 height 41
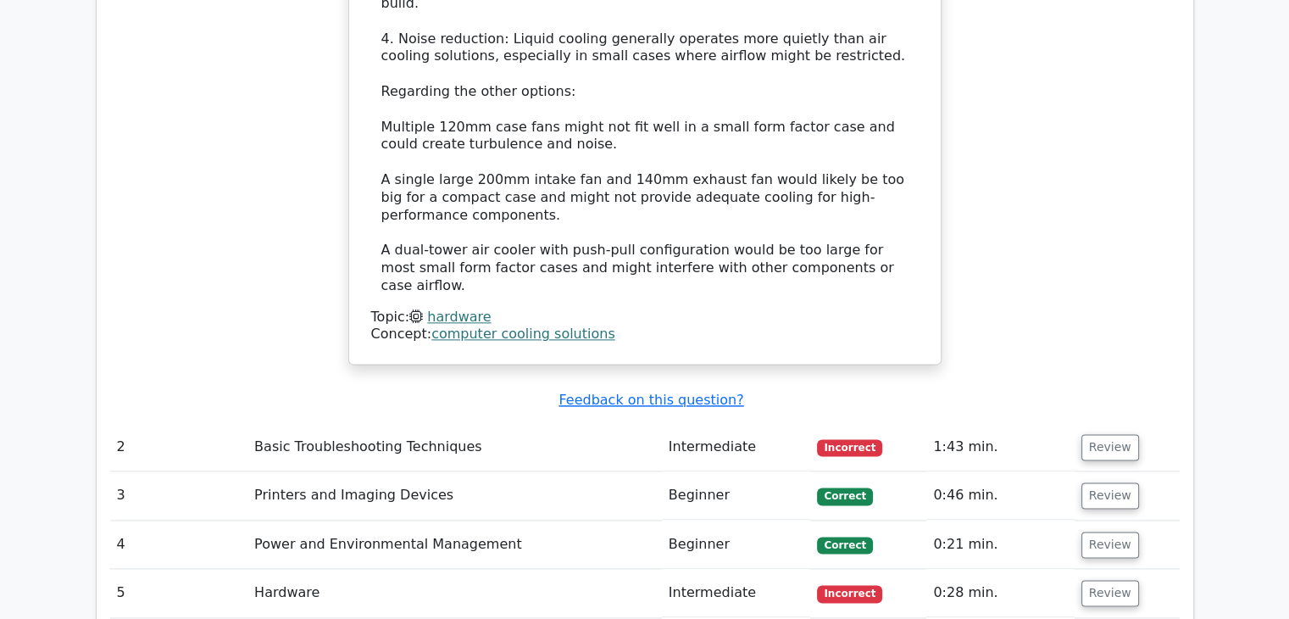
scroll to position [2119, 0]
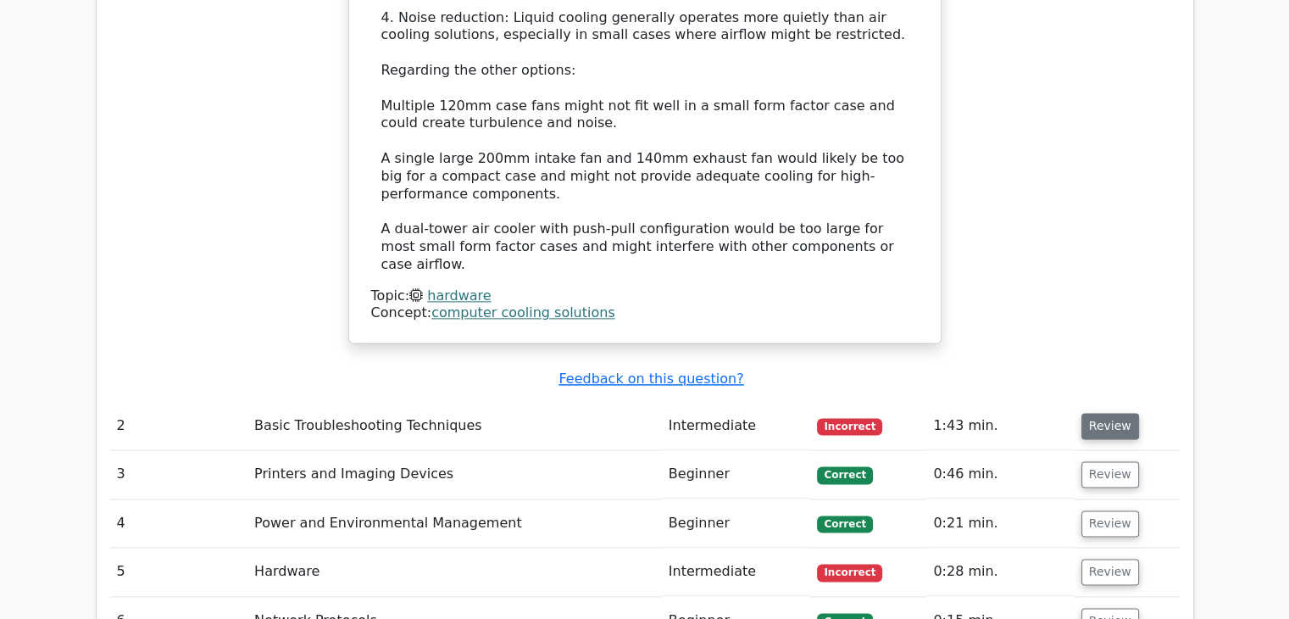
click at [1115, 413] on button "Review" at bounding box center [1110, 426] width 58 height 26
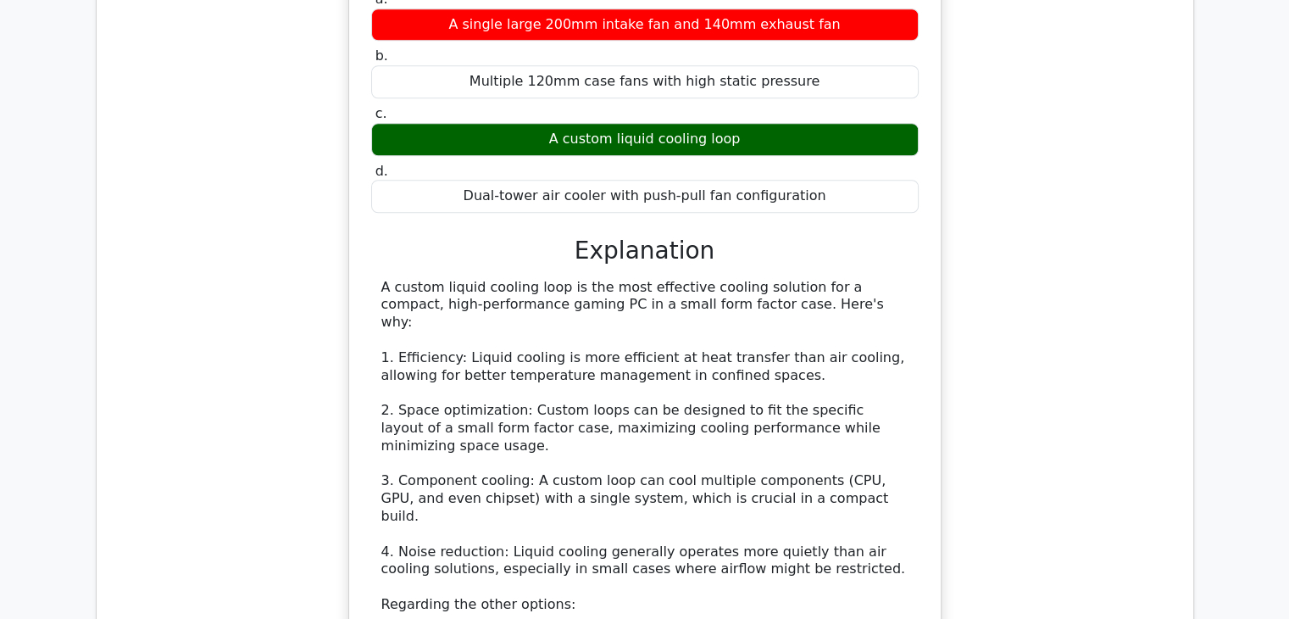
scroll to position [1271, 0]
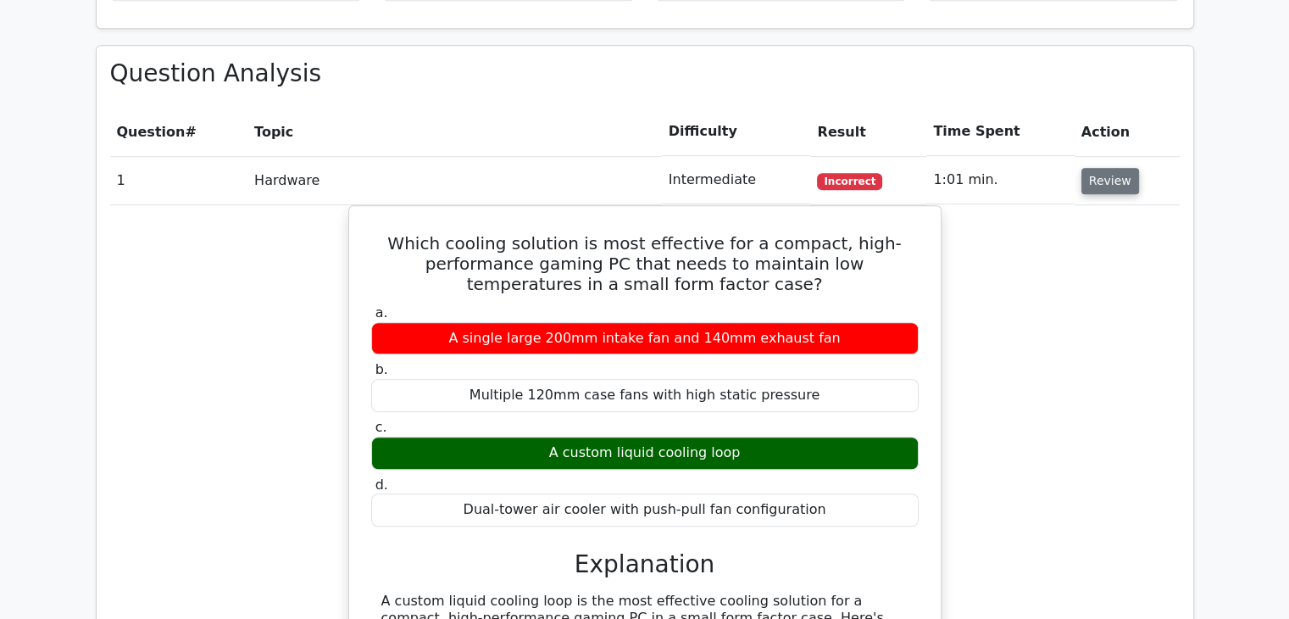
click at [1105, 168] on button "Review" at bounding box center [1110, 181] width 58 height 26
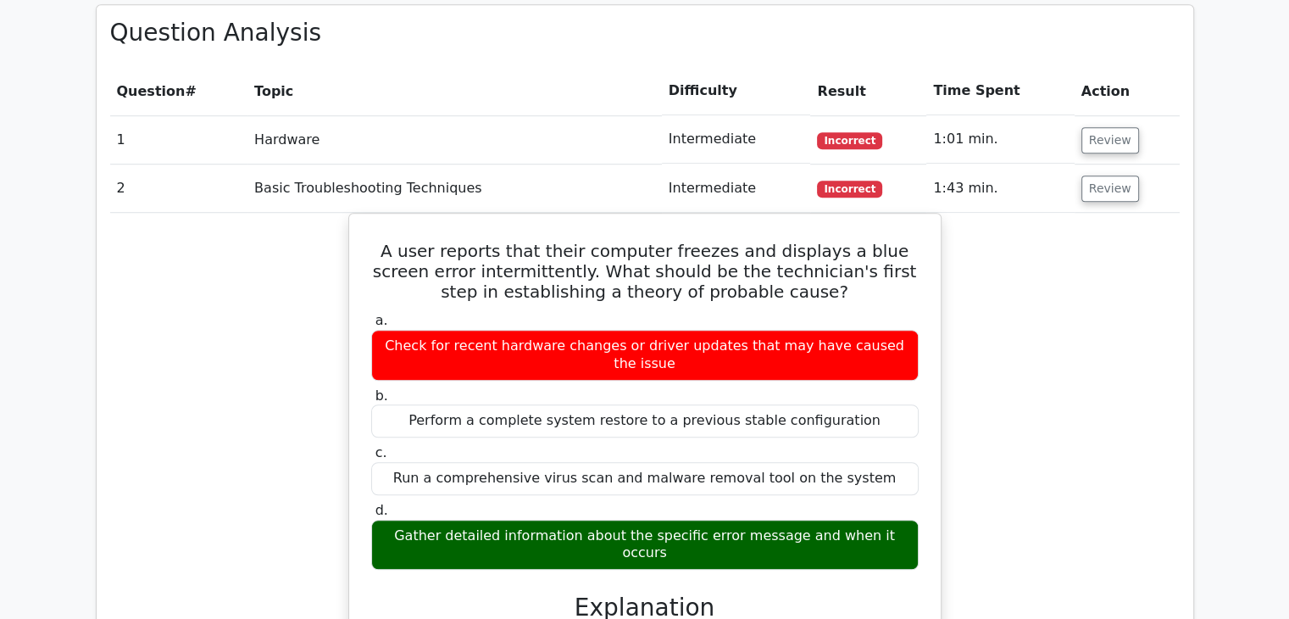
scroll to position [1186, 0]
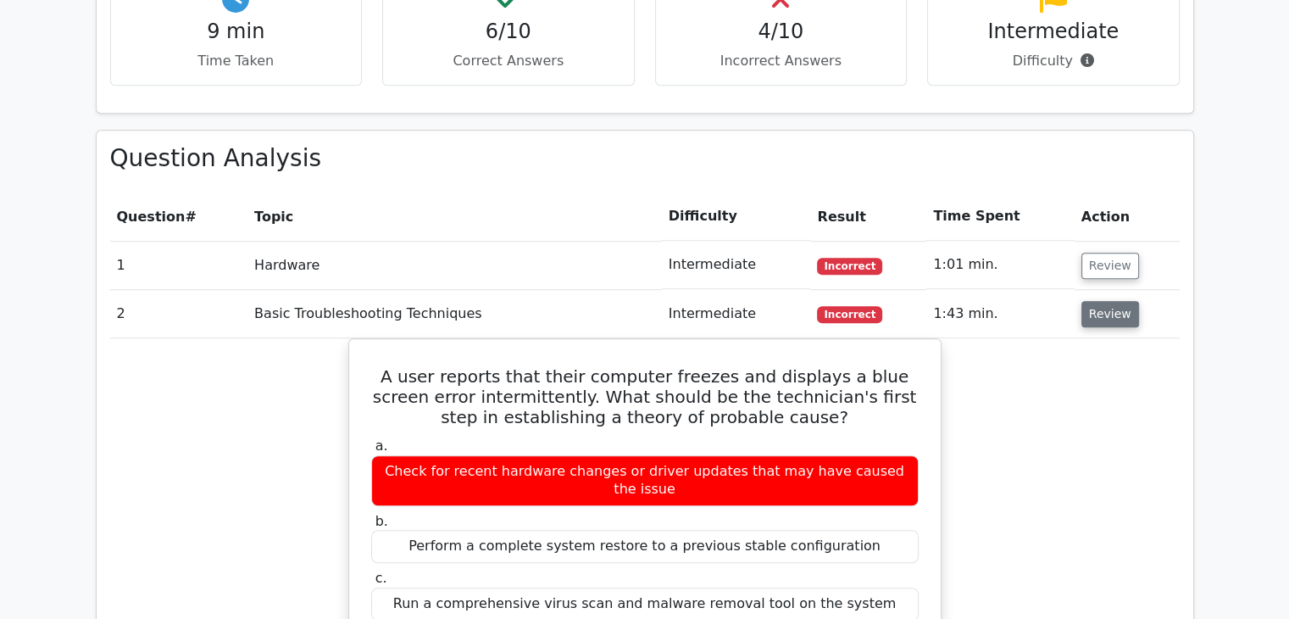
click at [1115, 301] on button "Review" at bounding box center [1110, 314] width 58 height 26
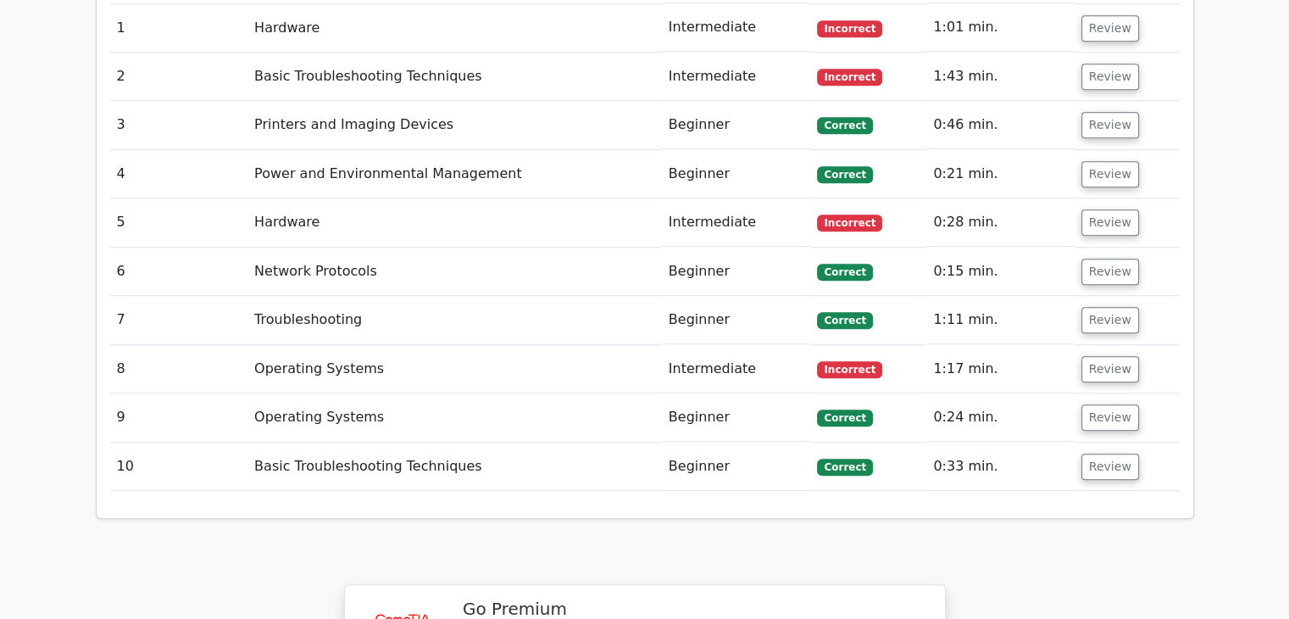
scroll to position [1271, 0]
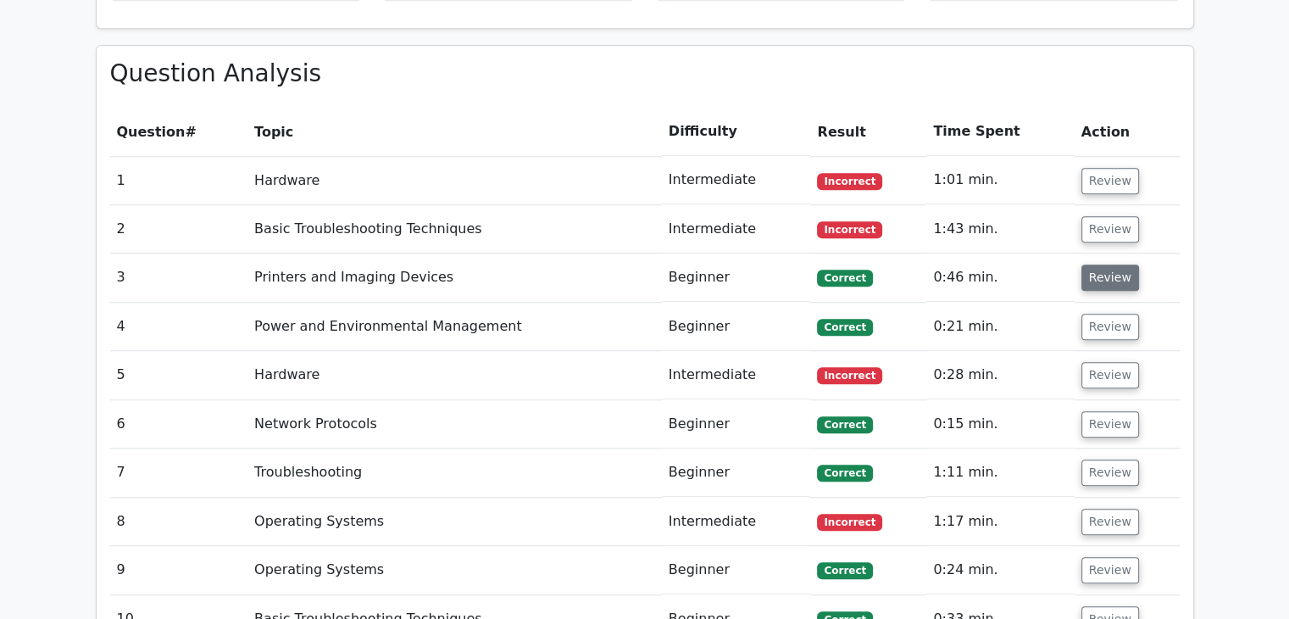
click at [1095, 264] on button "Review" at bounding box center [1110, 277] width 58 height 26
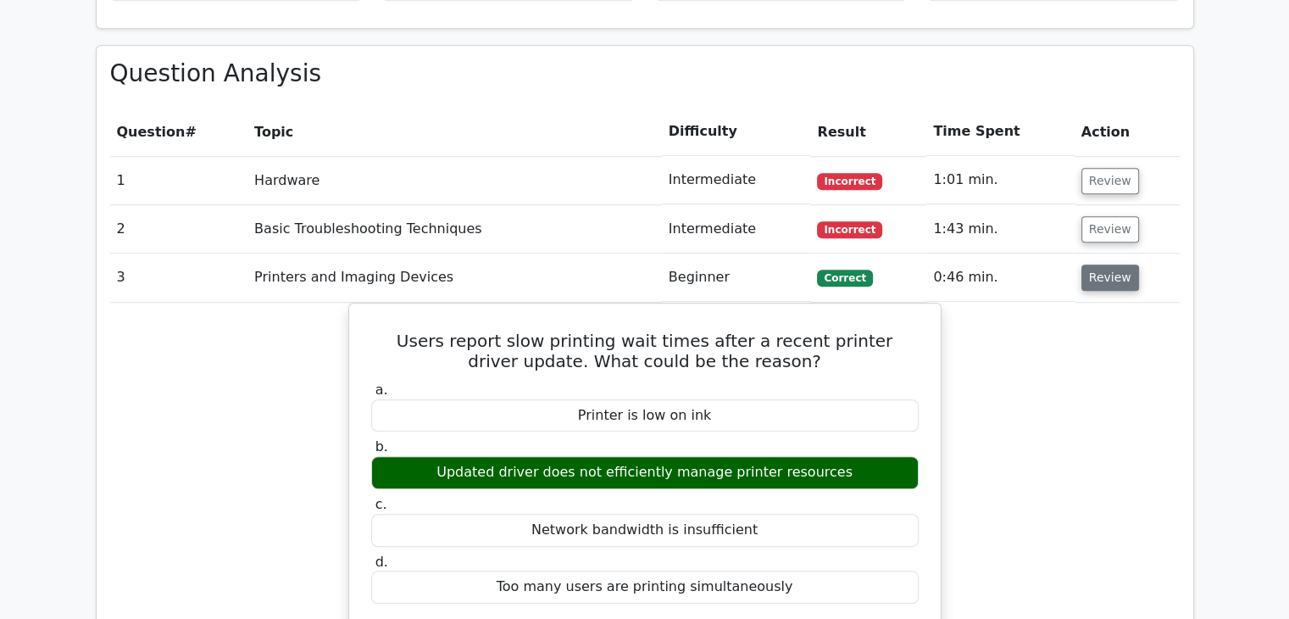
click at [1097, 264] on button "Review" at bounding box center [1110, 277] width 58 height 26
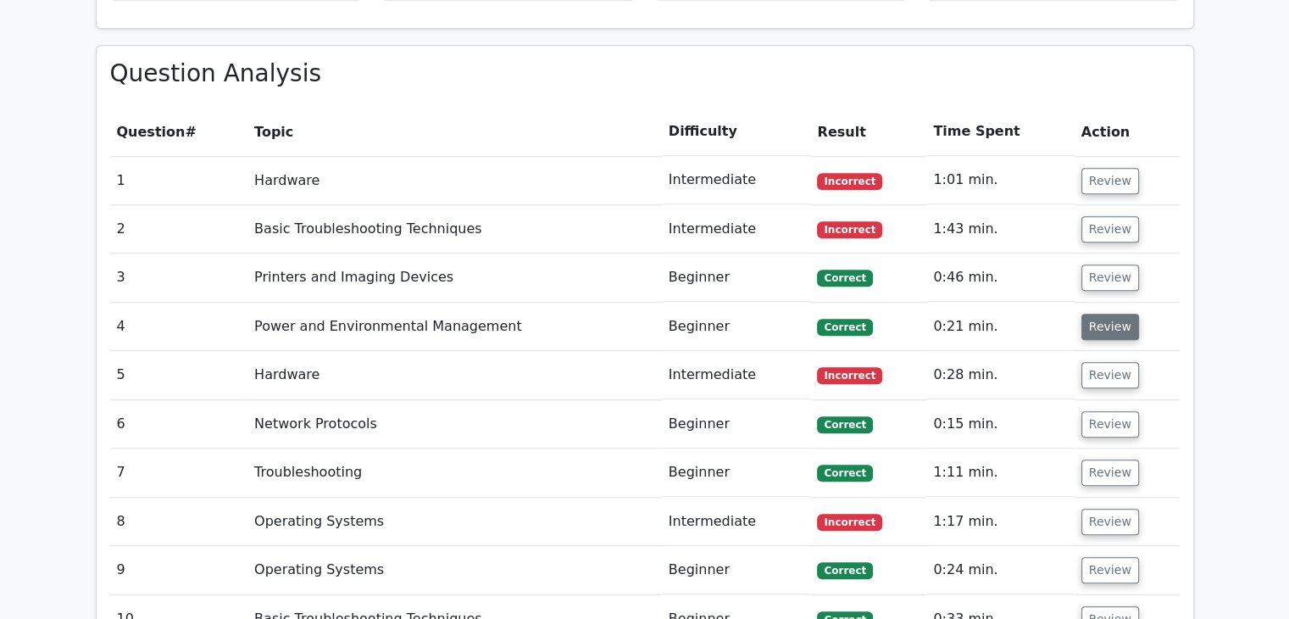
click at [1089, 314] on button "Review" at bounding box center [1110, 327] width 58 height 26
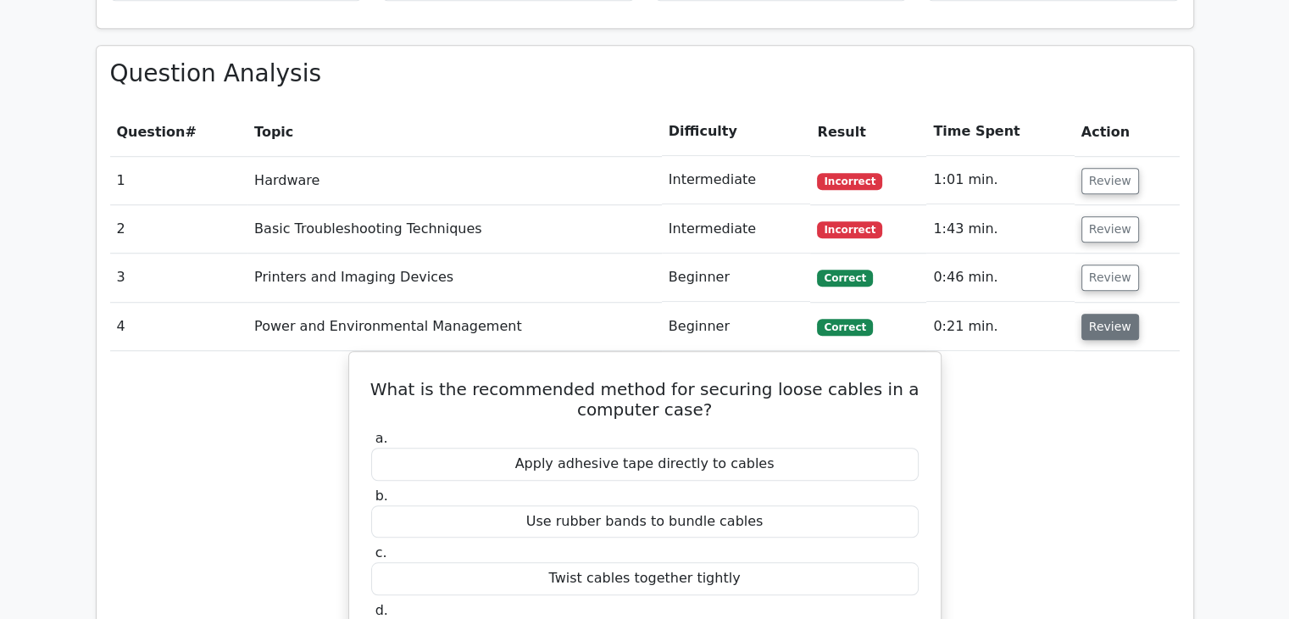
click at [1092, 314] on button "Review" at bounding box center [1110, 327] width 58 height 26
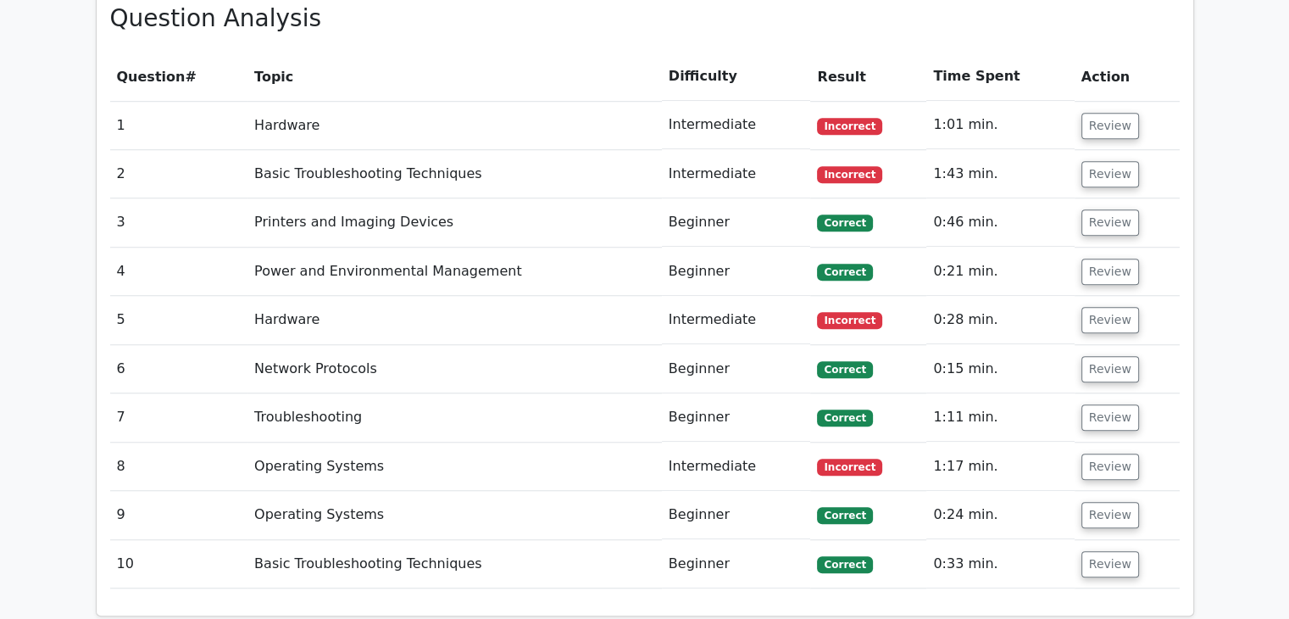
scroll to position [1356, 0]
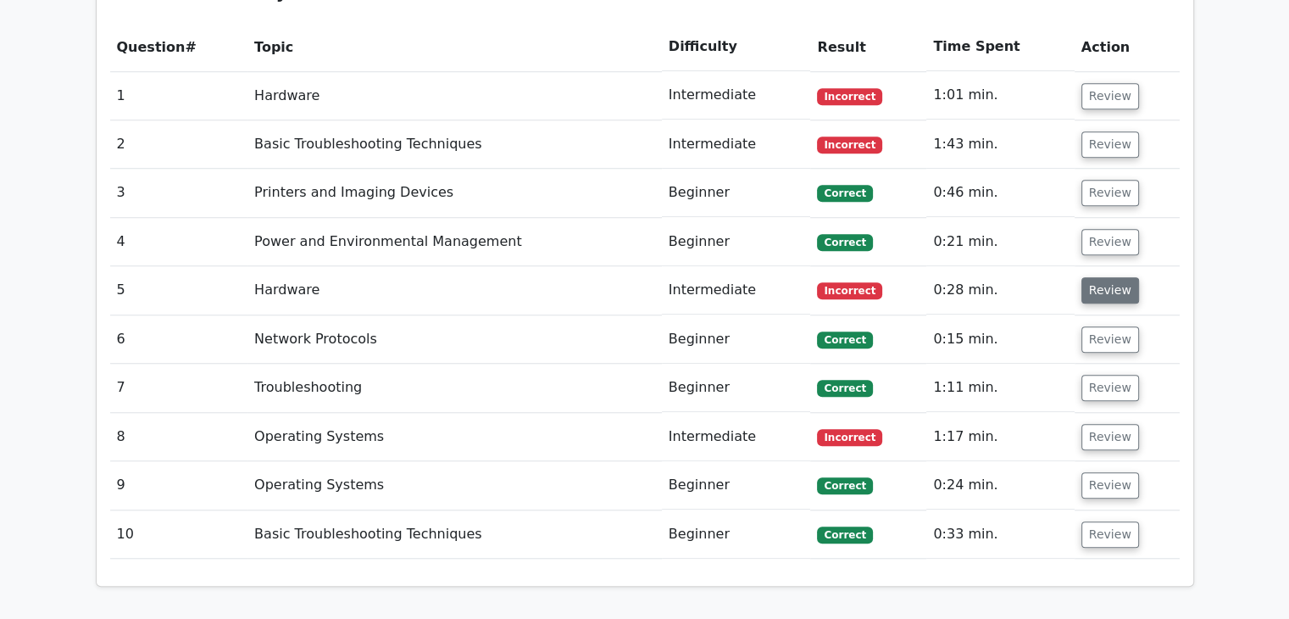
click at [1104, 277] on button "Review" at bounding box center [1110, 290] width 58 height 26
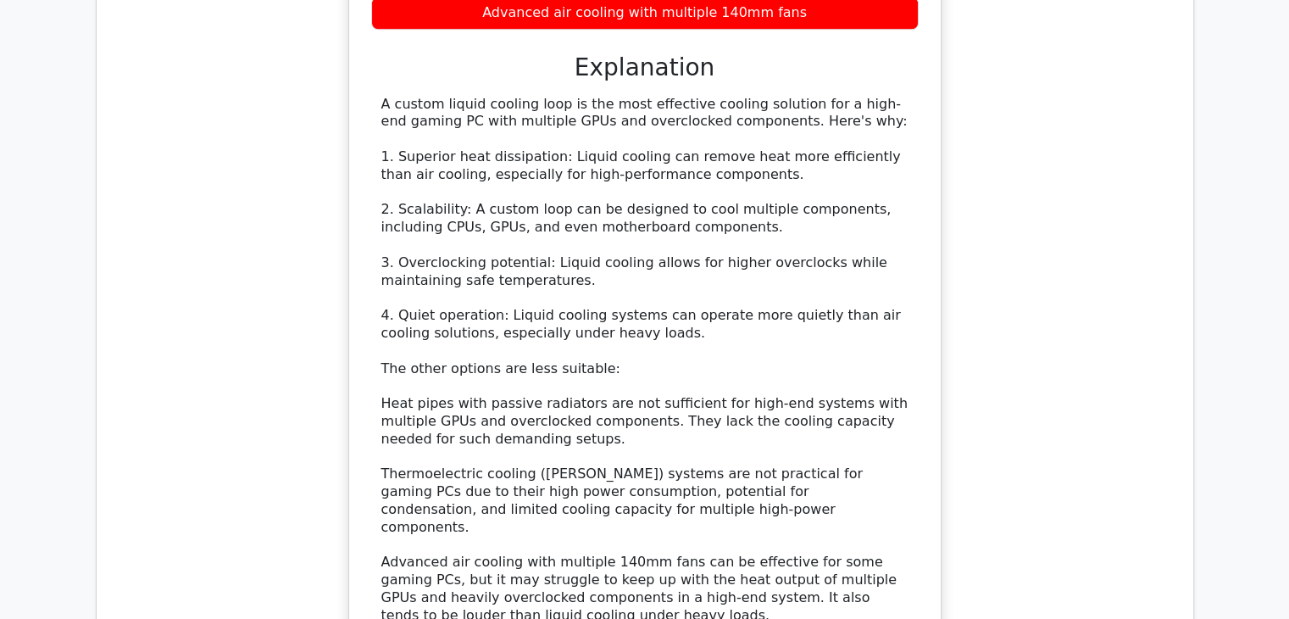
scroll to position [1949, 0]
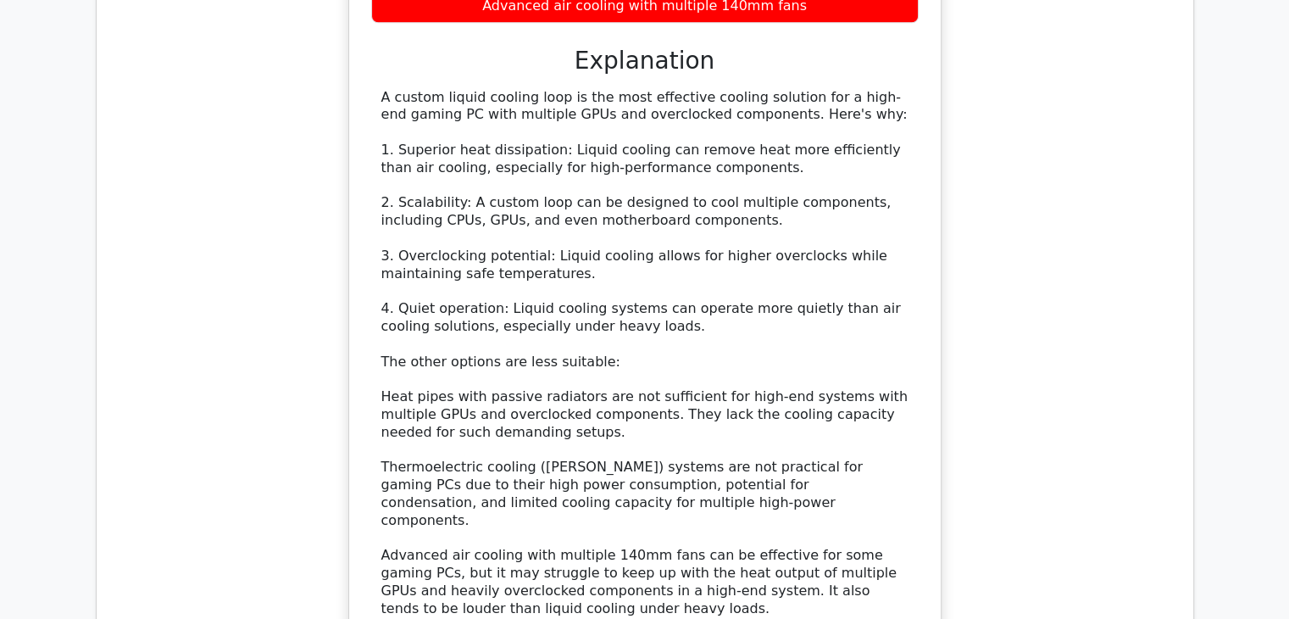
click at [1016, 284] on div "Which cooling solution is most effective for a high-end gaming PC that runs mul…" at bounding box center [645, 215] width 1070 height 986
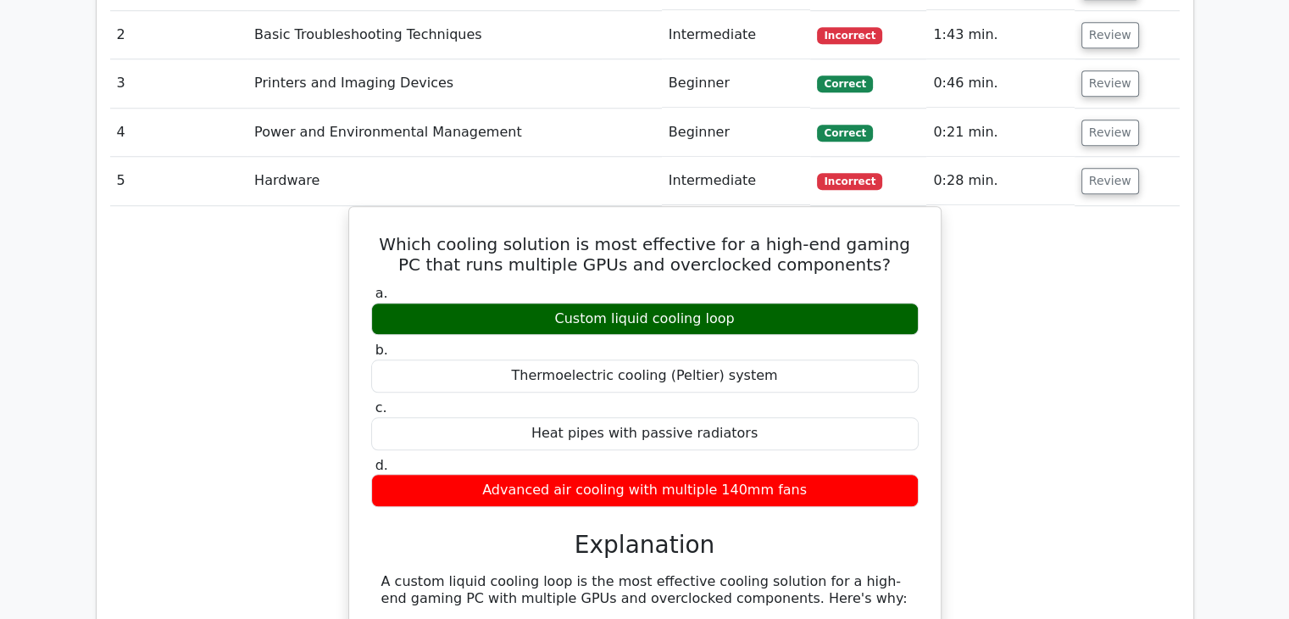
scroll to position [1271, 0]
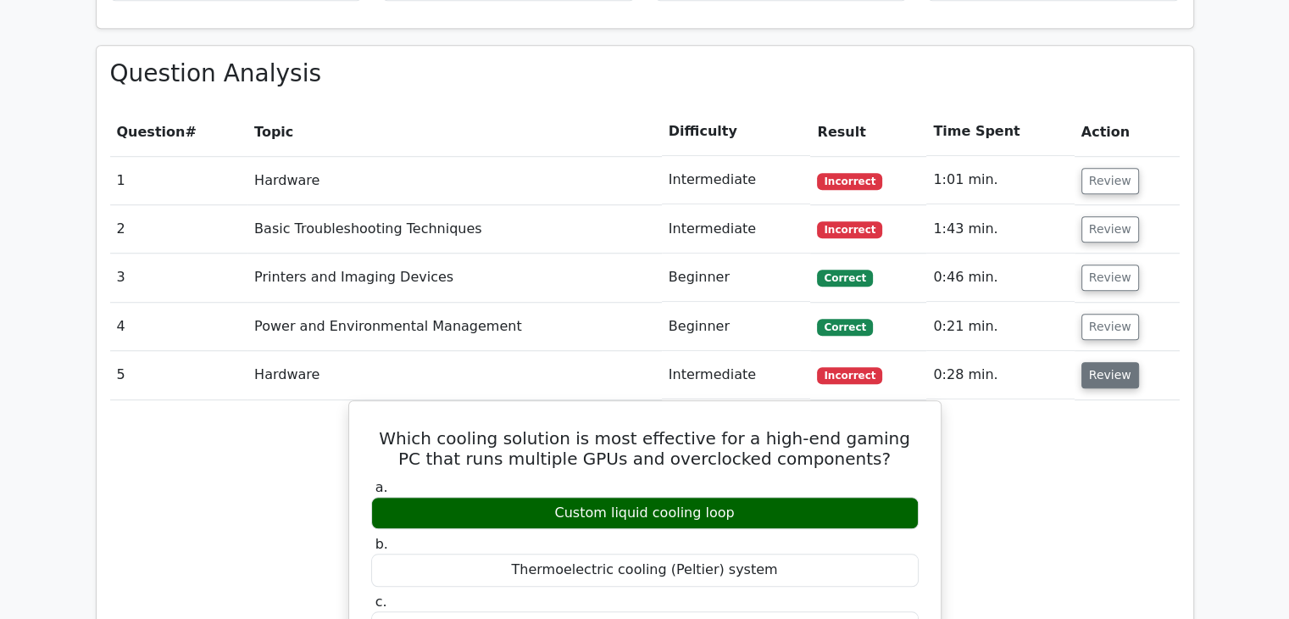
drag, startPoint x: 1094, startPoint y: 304, endPoint x: 1060, endPoint y: 303, distance: 33.9
click at [1094, 362] on button "Review" at bounding box center [1110, 375] width 58 height 26
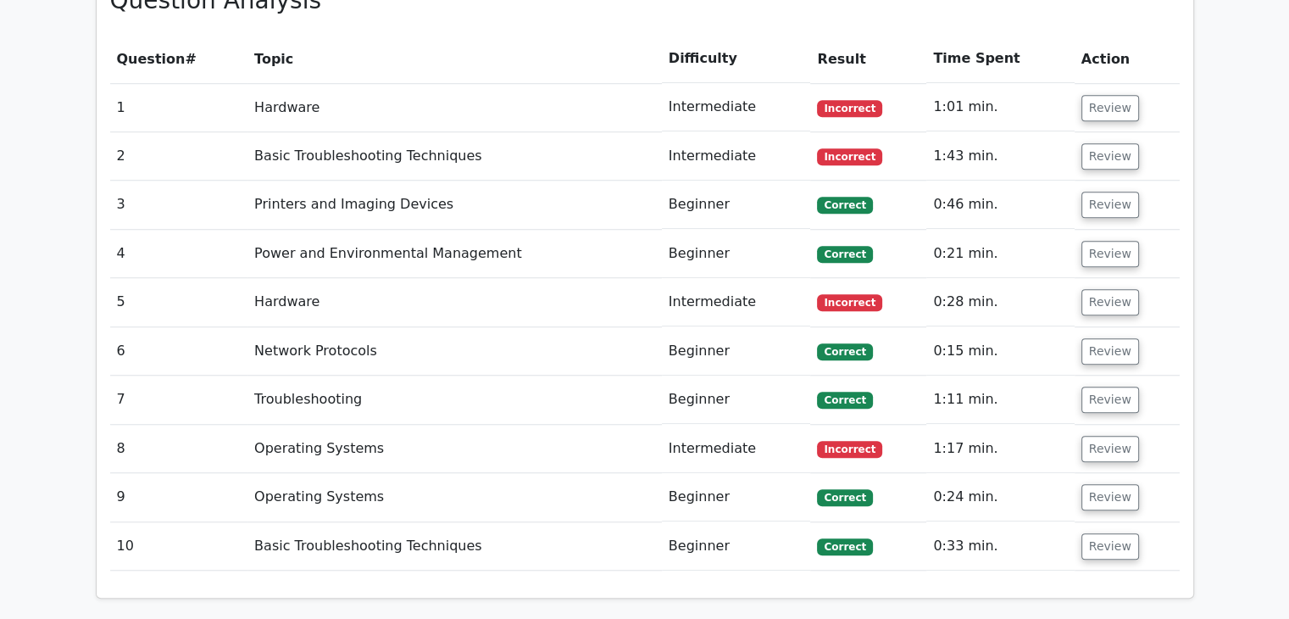
scroll to position [1525, 0]
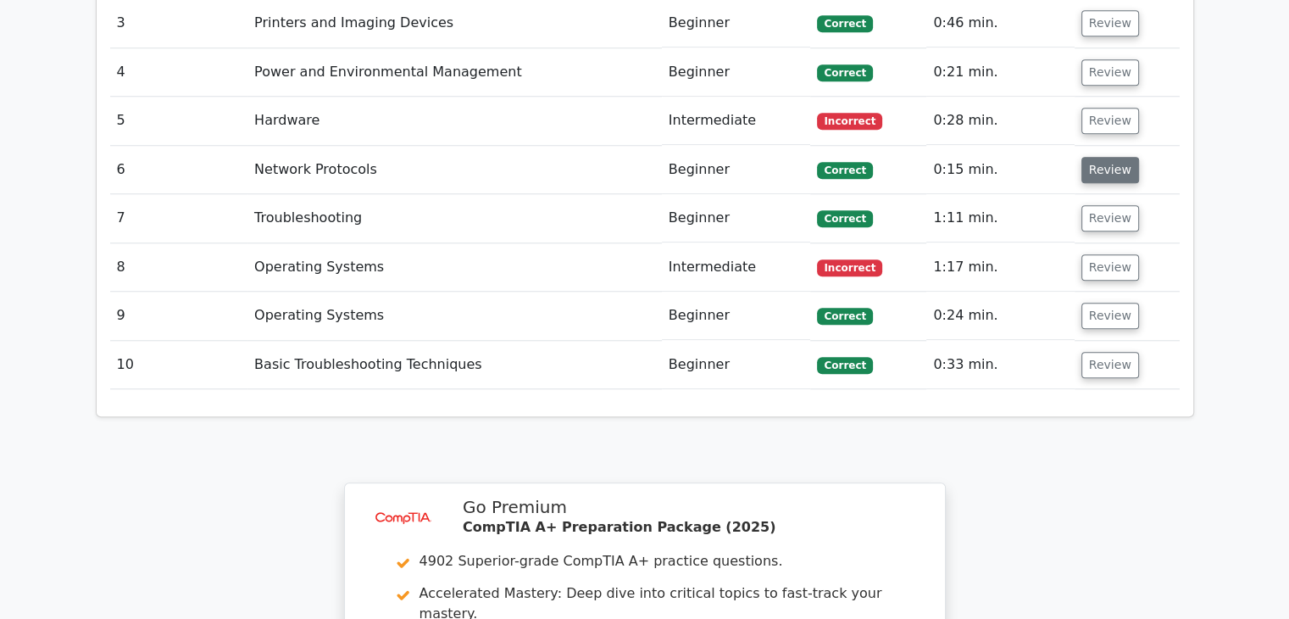
click at [1104, 157] on button "Review" at bounding box center [1110, 170] width 58 height 26
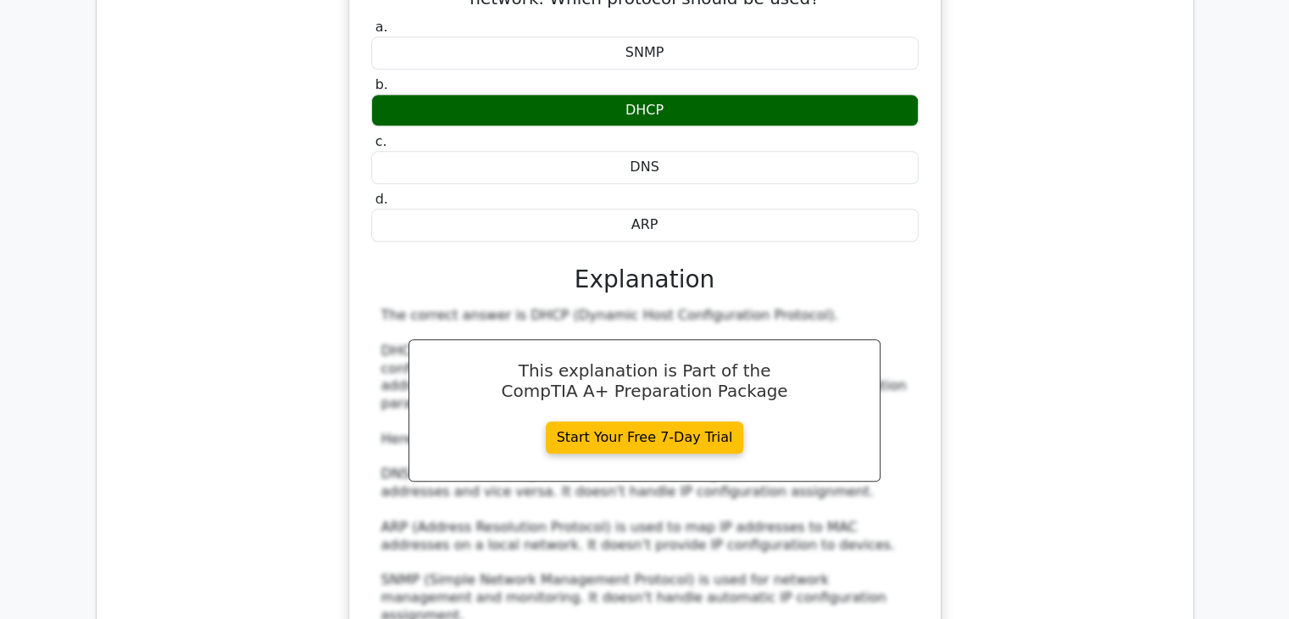
scroll to position [1610, 0]
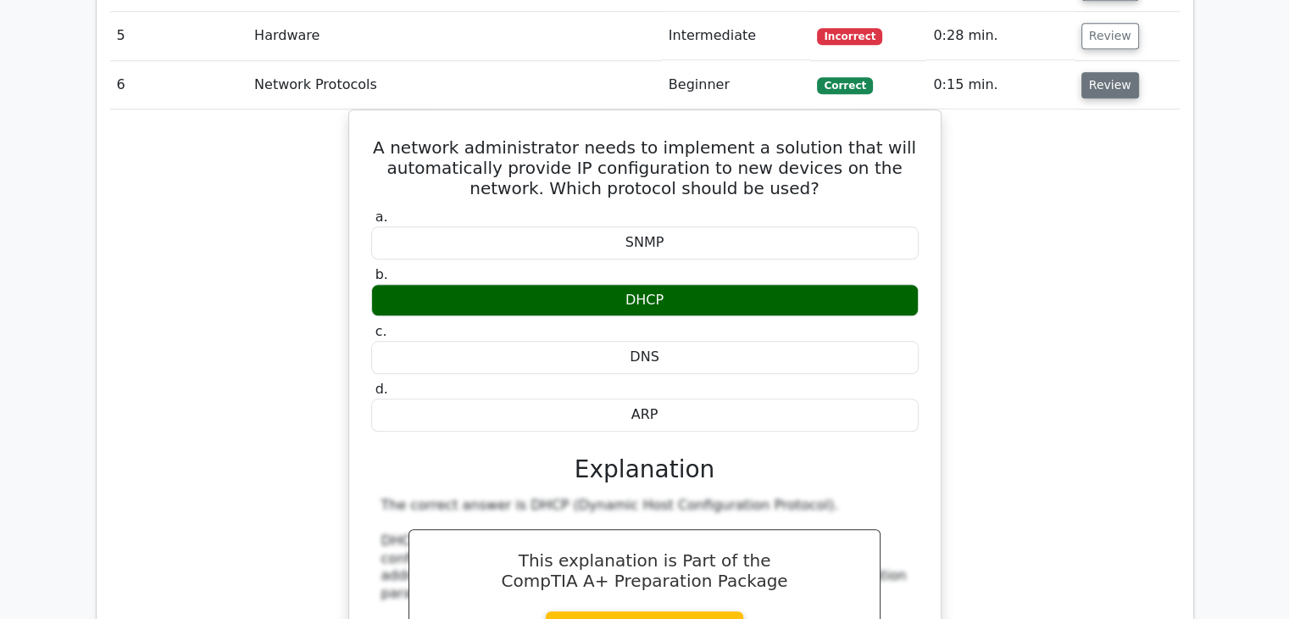
click at [1110, 72] on button "Review" at bounding box center [1110, 85] width 58 height 26
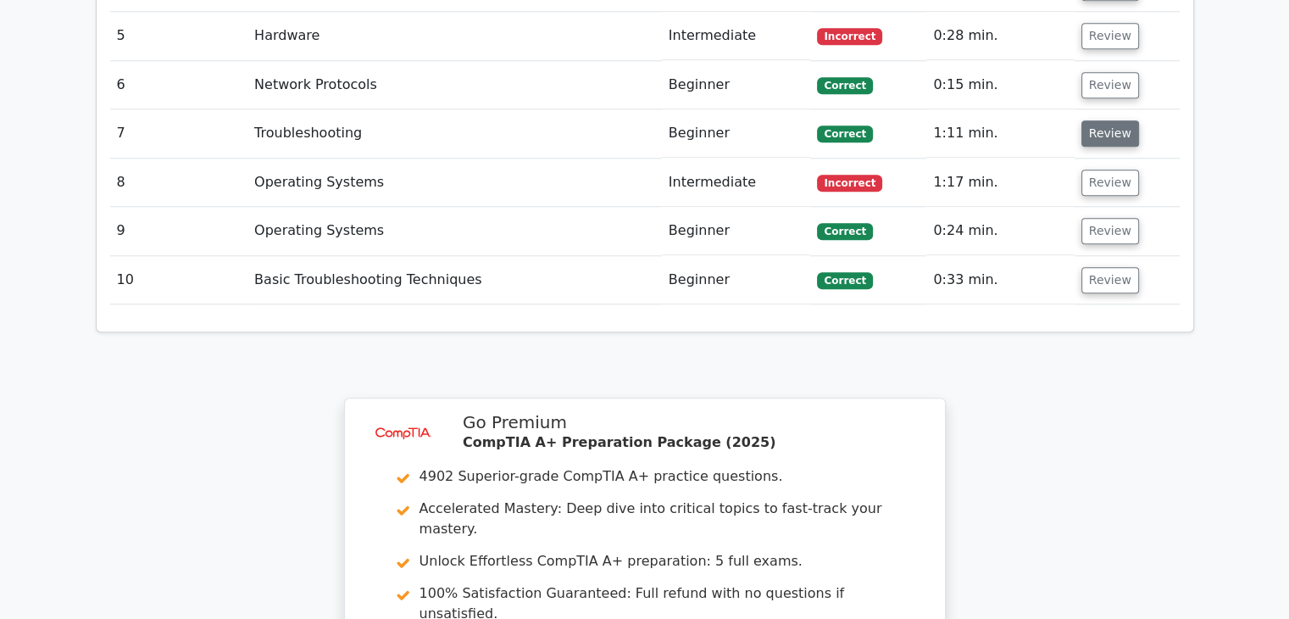
click at [1109, 120] on button "Review" at bounding box center [1110, 133] width 58 height 26
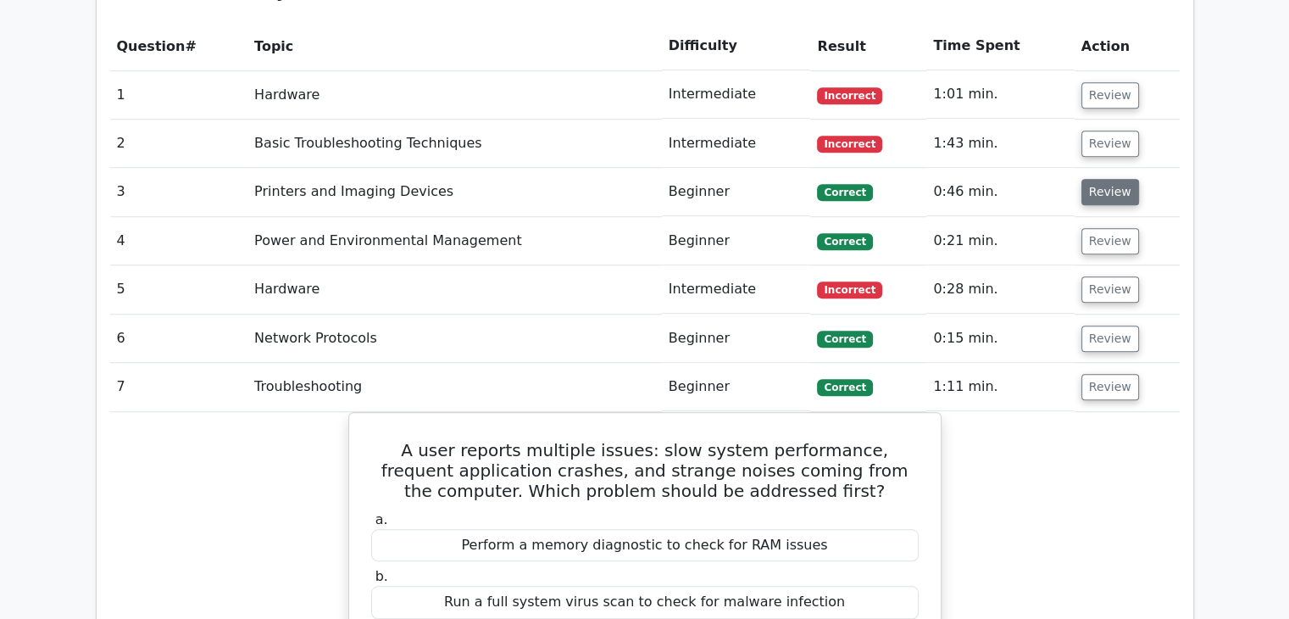
scroll to position [1356, 0]
click at [1101, 375] on button "Review" at bounding box center [1110, 388] width 58 height 26
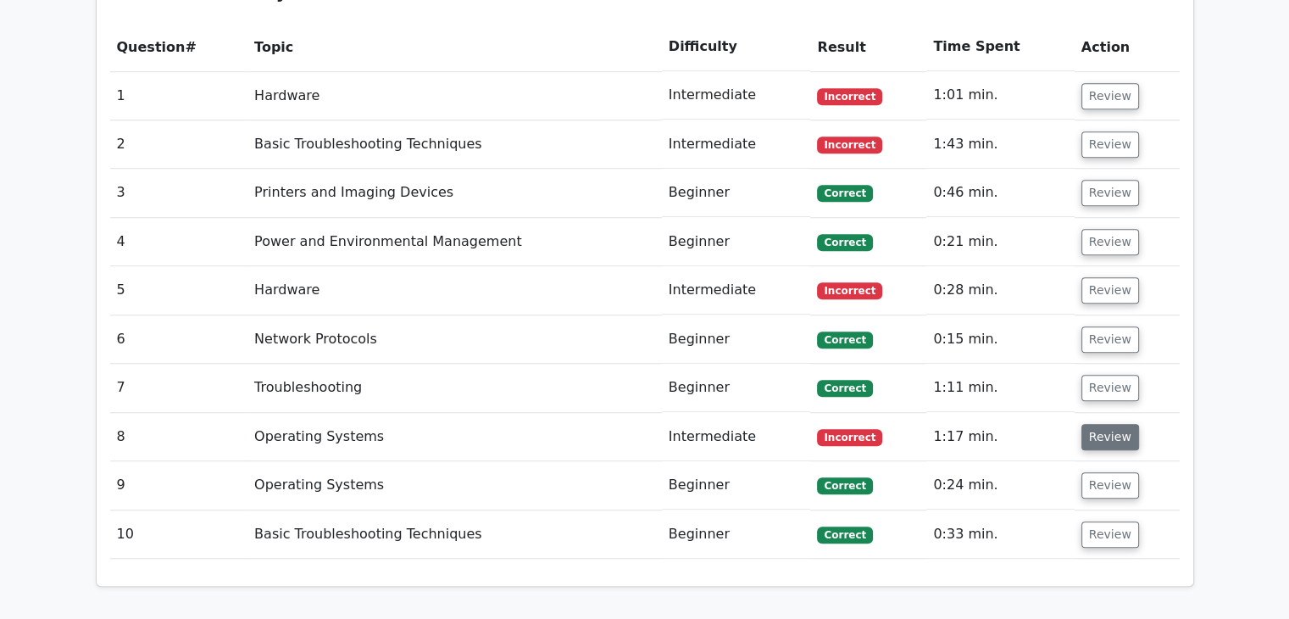
click at [1102, 424] on button "Review" at bounding box center [1110, 437] width 58 height 26
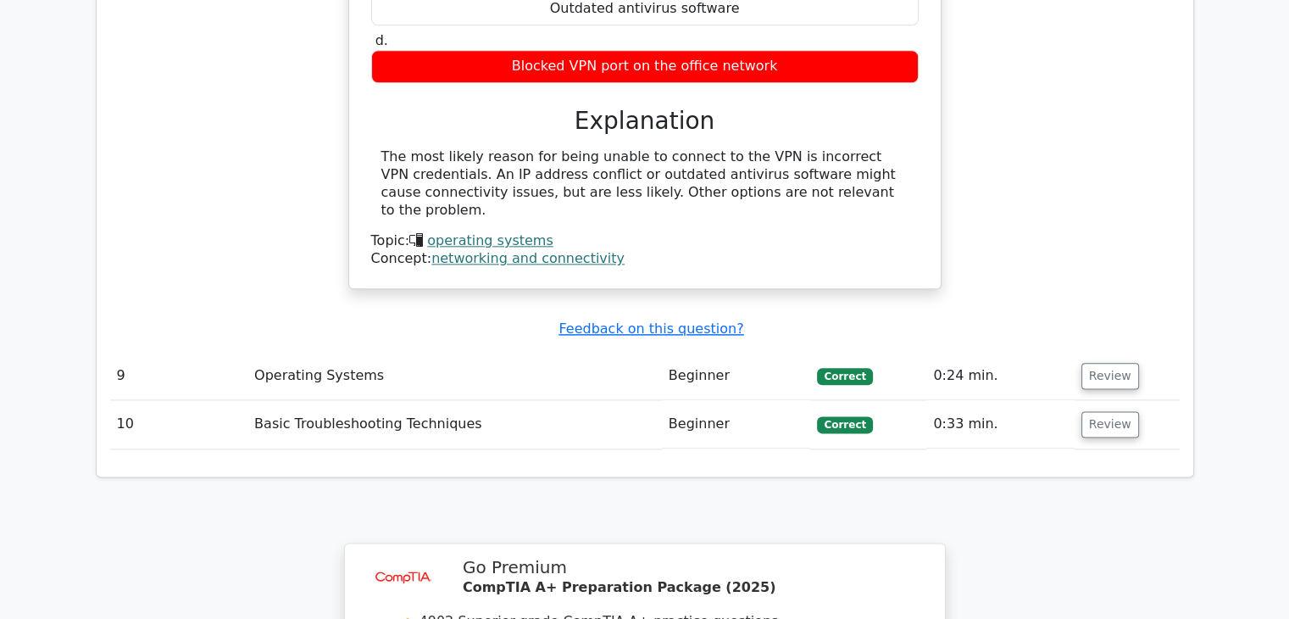
scroll to position [2034, 0]
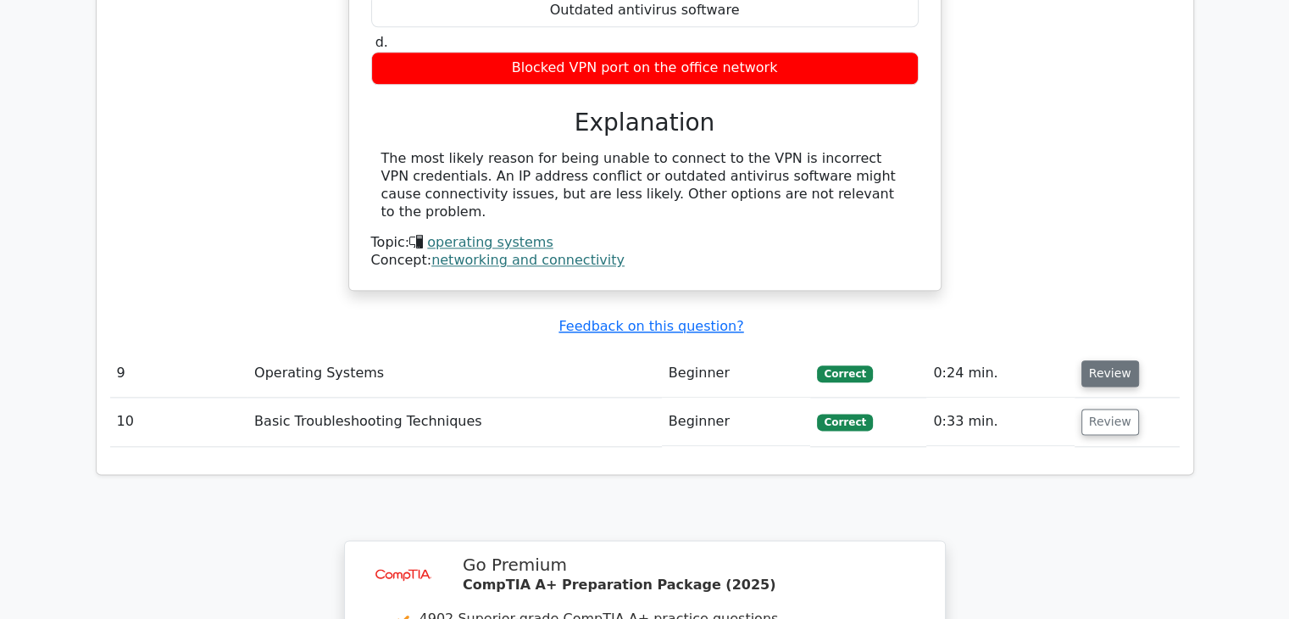
click at [1103, 360] on button "Review" at bounding box center [1110, 373] width 58 height 26
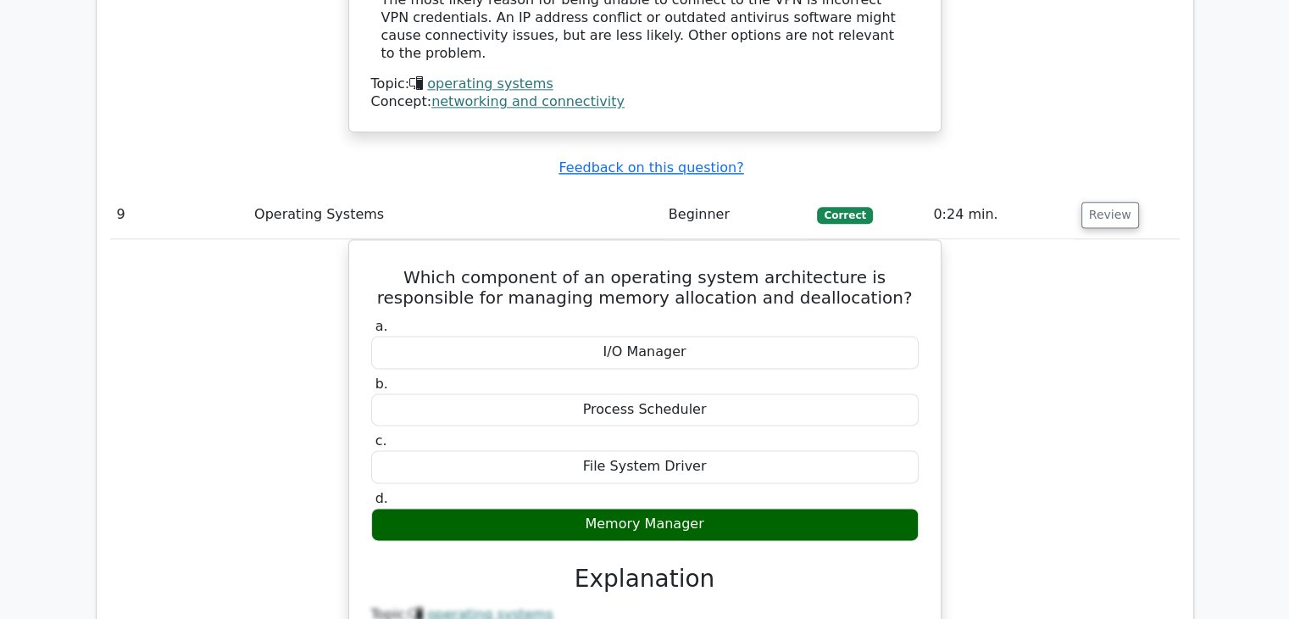
scroll to position [2203, 0]
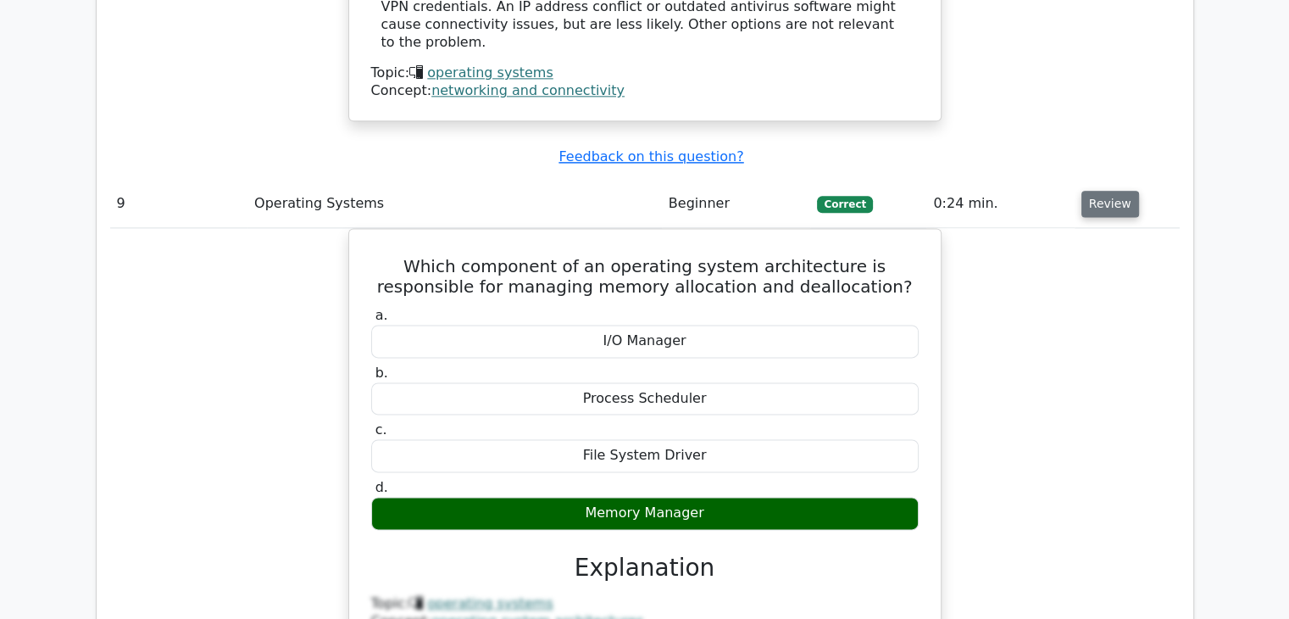
click at [1104, 191] on button "Review" at bounding box center [1110, 204] width 58 height 26
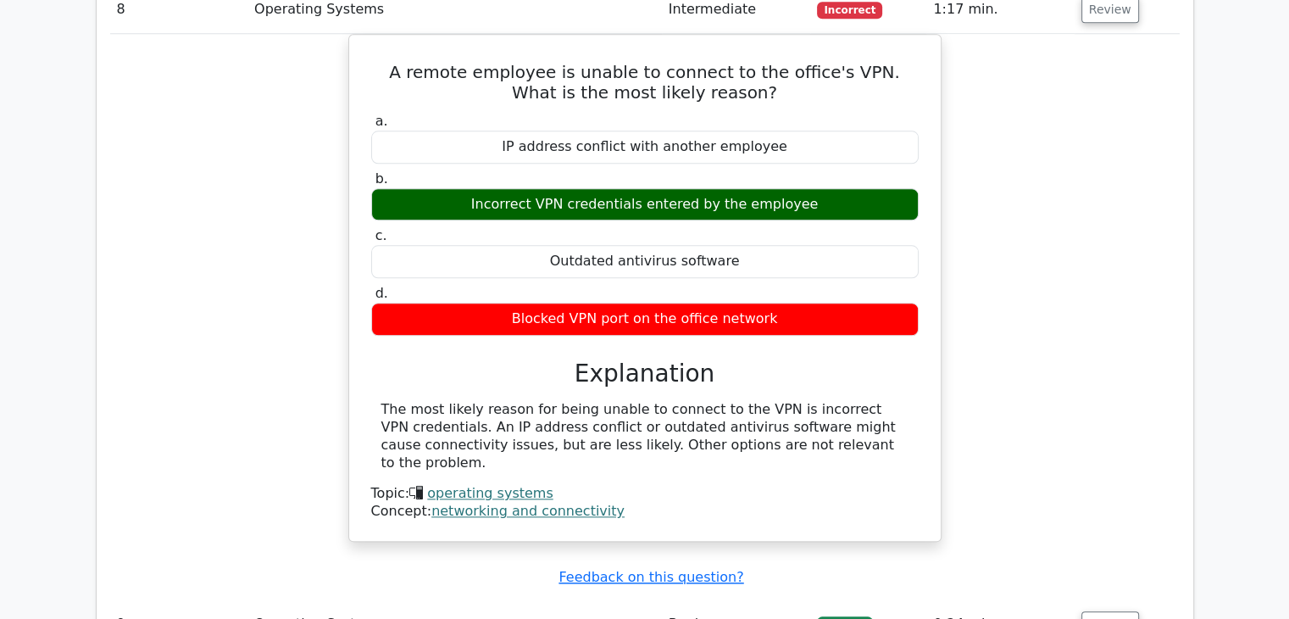
scroll to position [1525, 0]
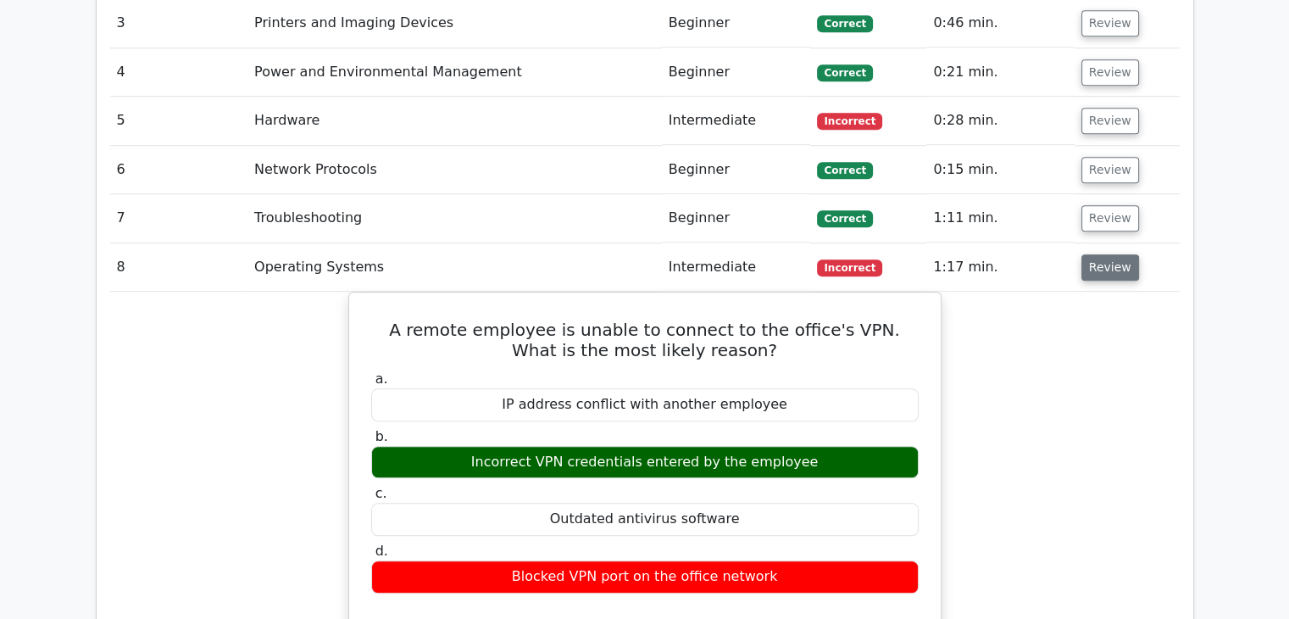
click at [1119, 254] on button "Review" at bounding box center [1110, 267] width 58 height 26
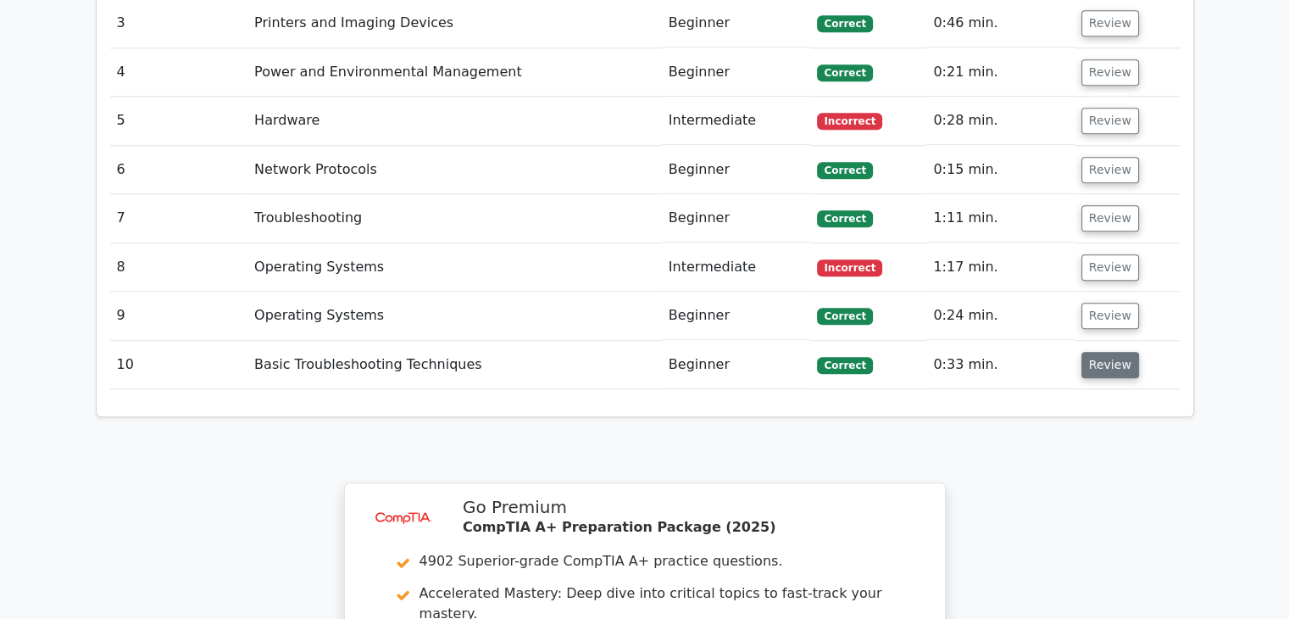
click at [1104, 352] on button "Review" at bounding box center [1110, 365] width 58 height 26
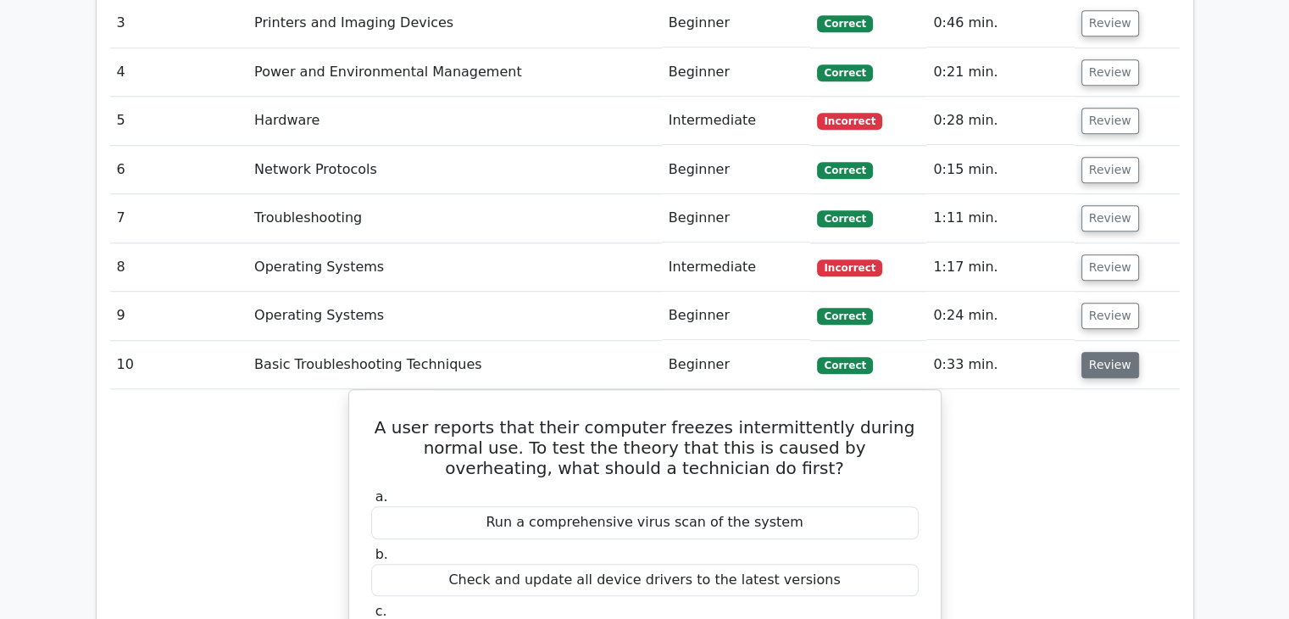
click at [1111, 352] on button "Review" at bounding box center [1110, 365] width 58 height 26
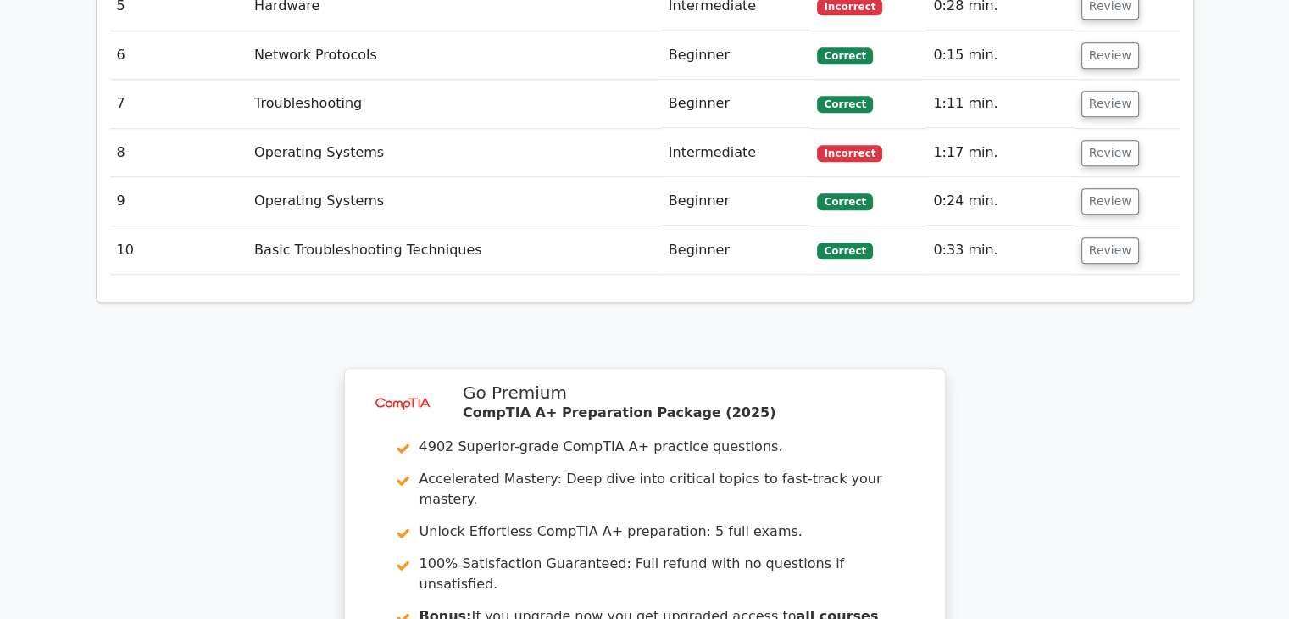
scroll to position [2007, 0]
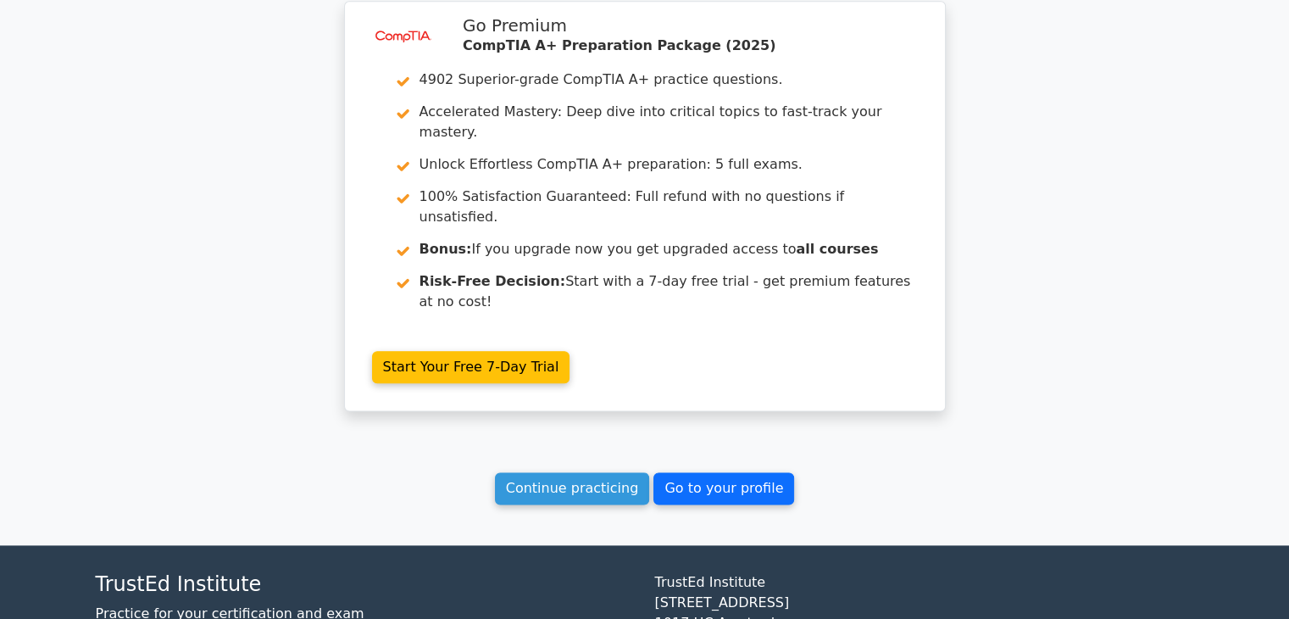
click at [697, 472] on link "Go to your profile" at bounding box center [723, 488] width 141 height 32
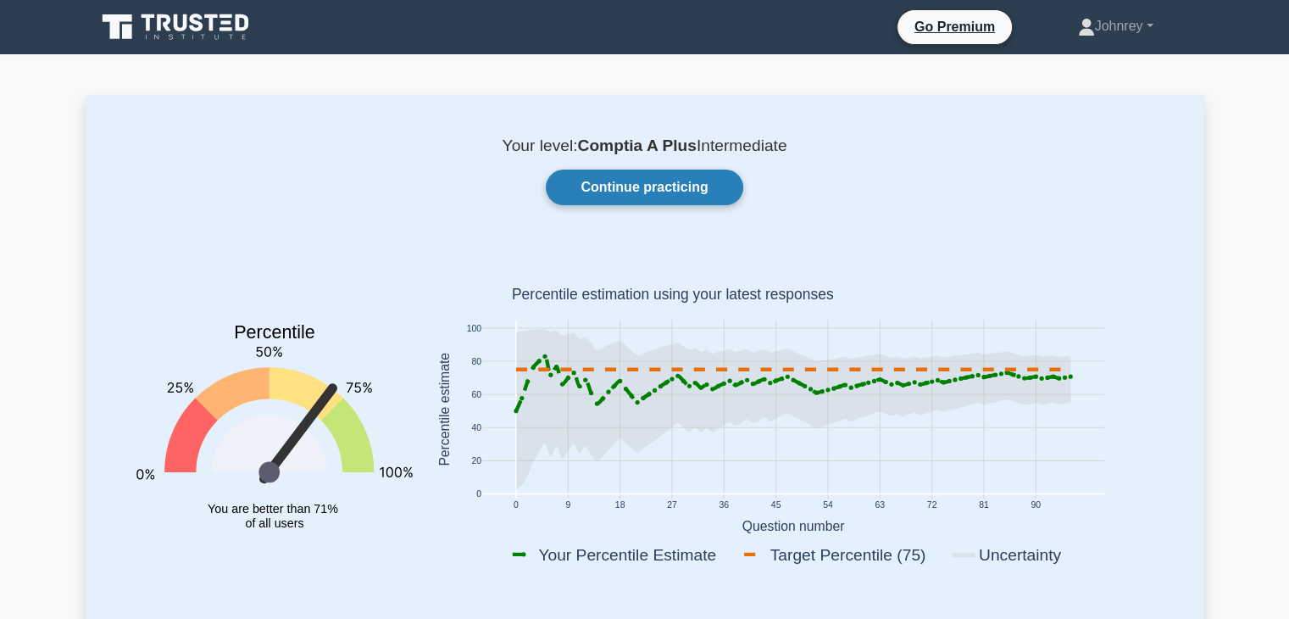
click at [637, 182] on link "Continue practicing" at bounding box center [644, 187] width 197 height 36
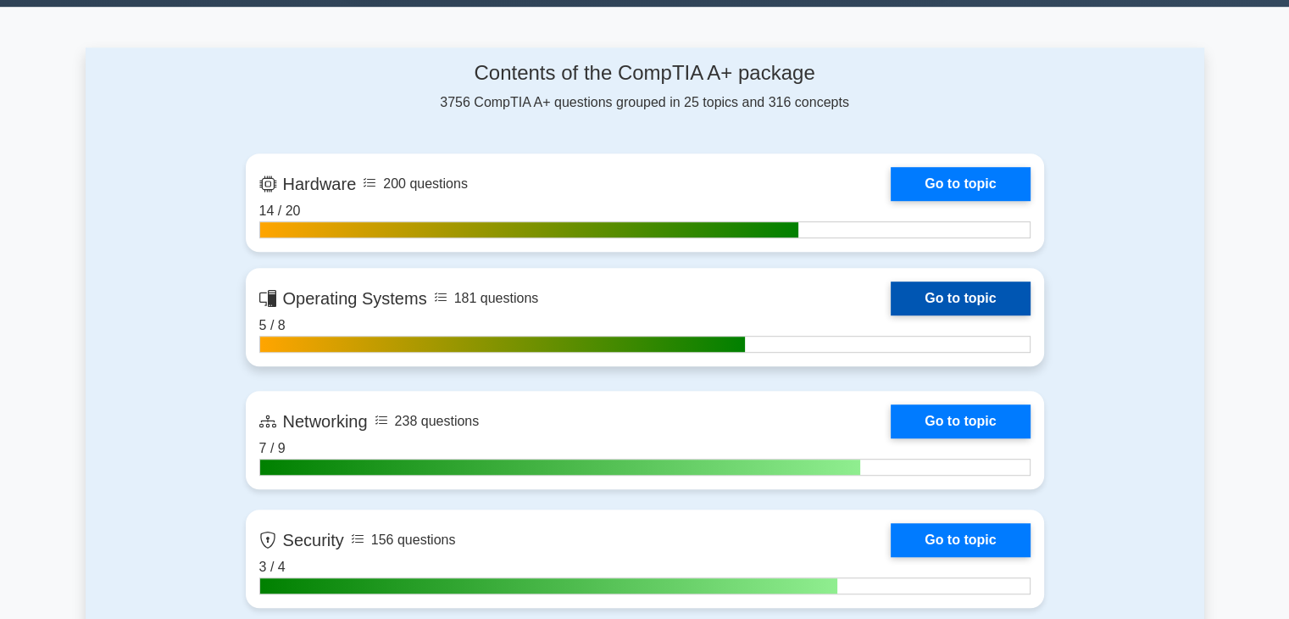
scroll to position [1017, 0]
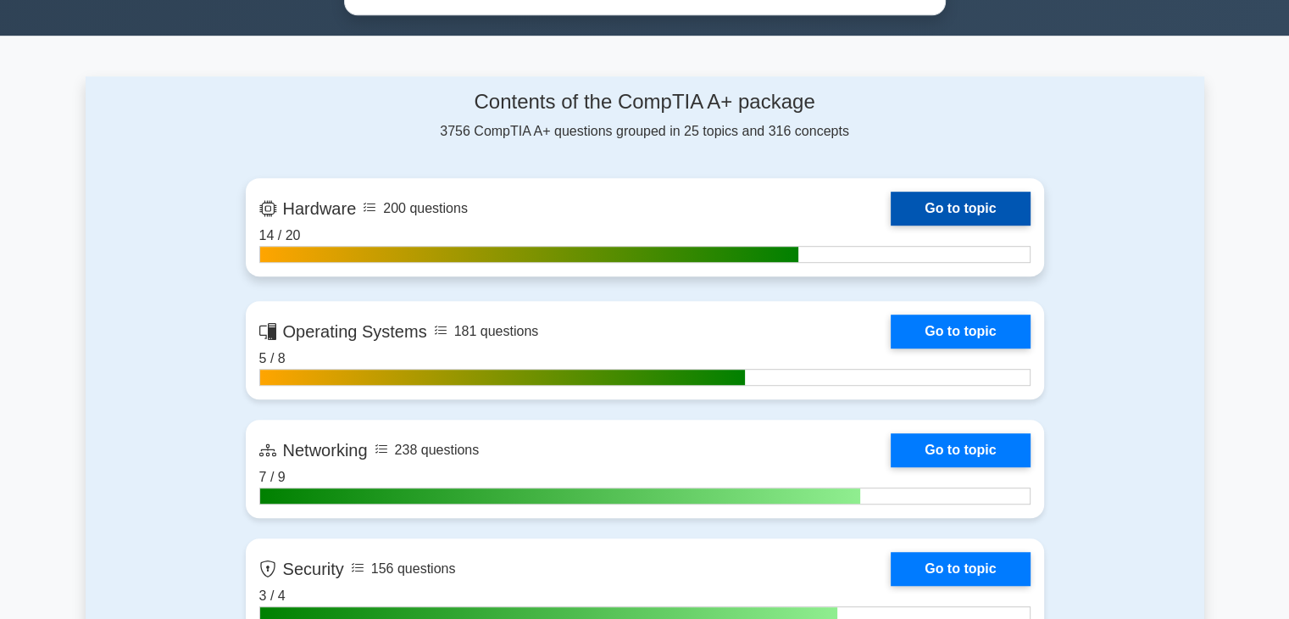
click at [972, 212] on link "Go to topic" at bounding box center [960, 209] width 139 height 34
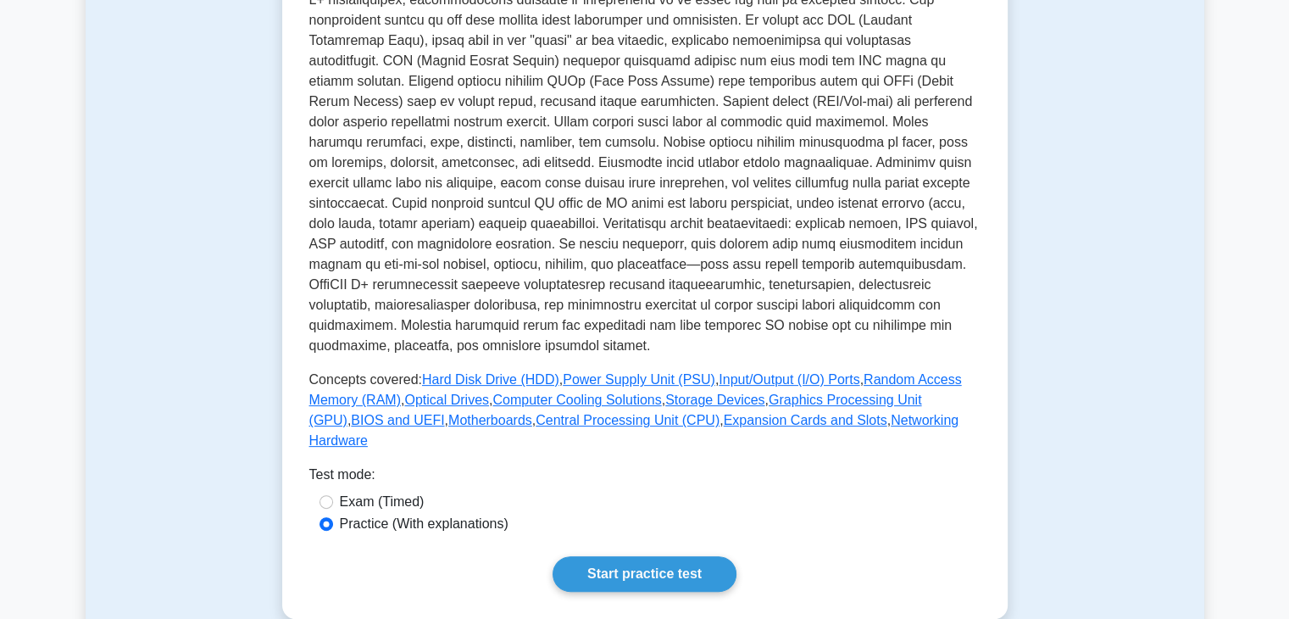
scroll to position [339, 0]
